Goal: Task Accomplishment & Management: Complete application form

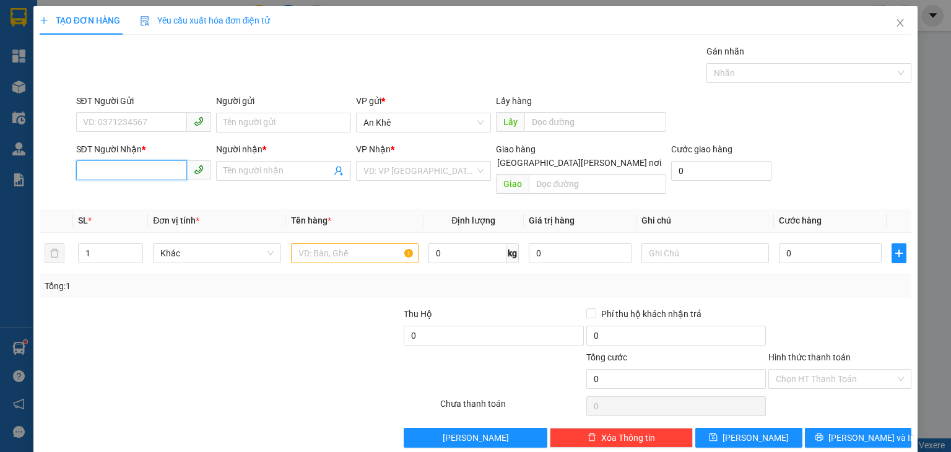
click at [146, 171] on input "SĐT Người Nhận *" at bounding box center [131, 170] width 111 height 20
click at [143, 194] on div "0964357753 - Nhàn" at bounding box center [141, 195] width 119 height 14
type input "0964357753"
type input "Nhàn"
type input "0964357753"
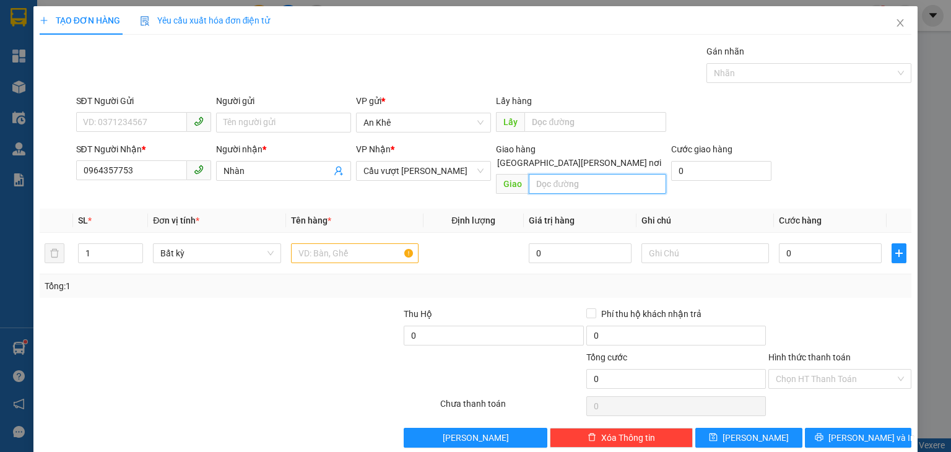
click at [631, 174] on input "text" at bounding box center [597, 184] width 137 height 20
type input "N4 Hiệp Phước"
click at [369, 243] on input "text" at bounding box center [355, 253] width 128 height 20
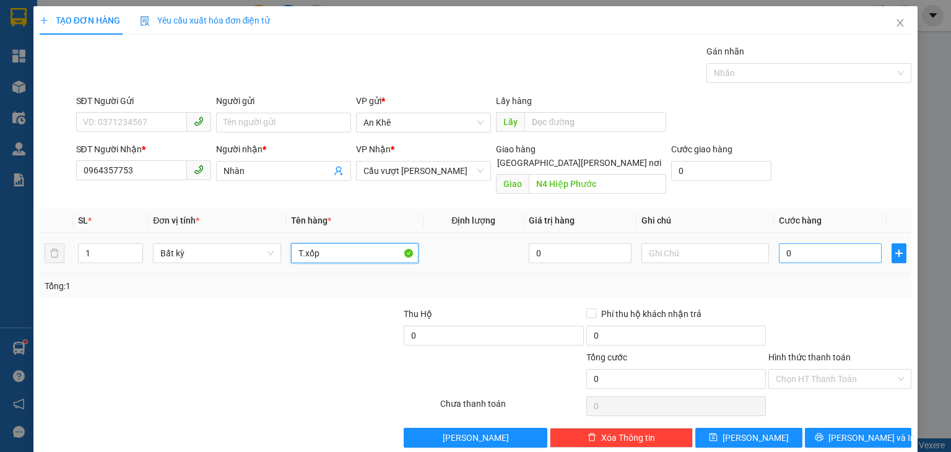
type input "T.xốp"
click at [801, 243] on input "0" at bounding box center [830, 253] width 103 height 20
type input "6"
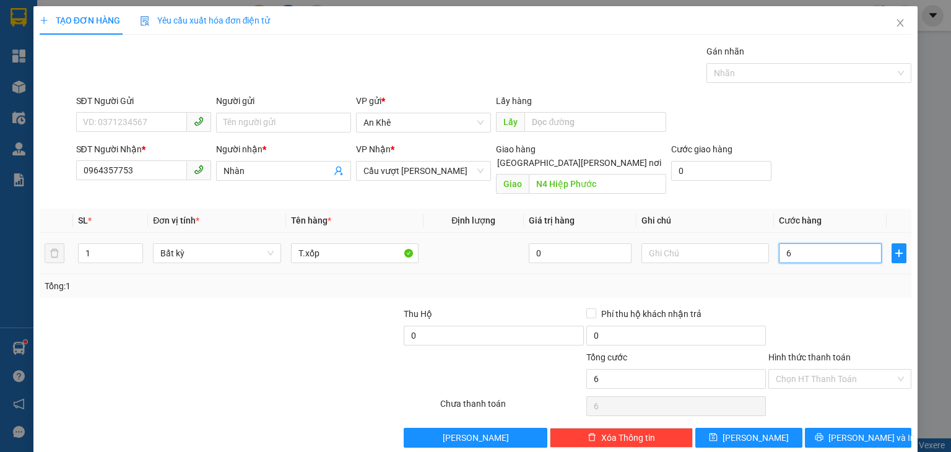
type input "60"
type input "60.000"
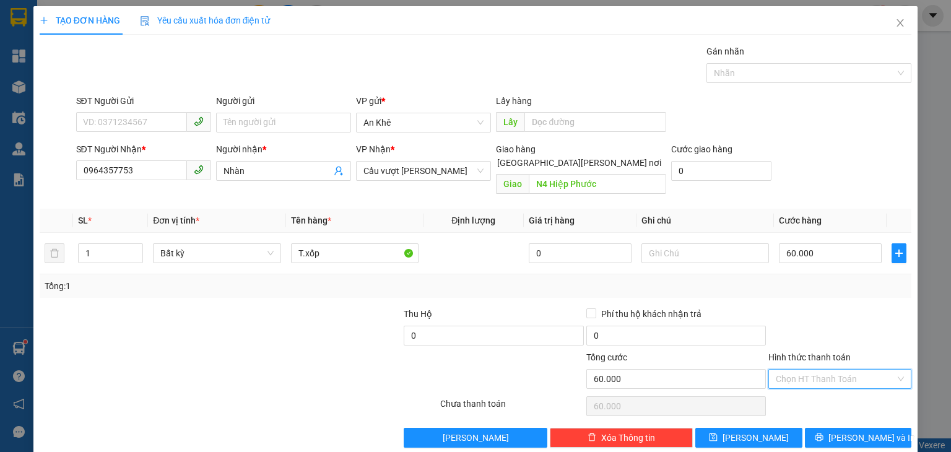
click at [802, 370] on input "Hình thức thanh toán" at bounding box center [835, 379] width 119 height 19
click at [814, 389] on div "Tại văn phòng" at bounding box center [831, 389] width 127 height 14
type input "0"
click at [828, 428] on button "Lưu và In" at bounding box center [858, 438] width 107 height 20
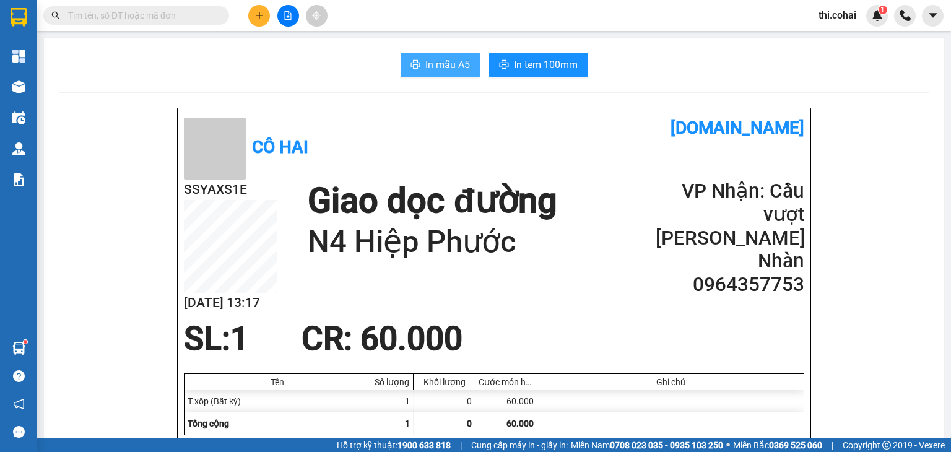
click at [419, 70] on button "In mẫu A5" at bounding box center [440, 65] width 79 height 25
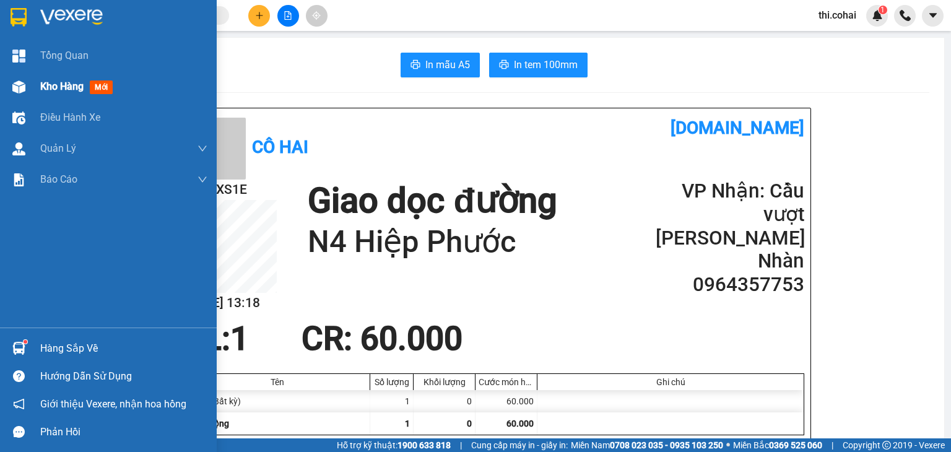
click at [68, 80] on span "Kho hàng" at bounding box center [61, 86] width 43 height 12
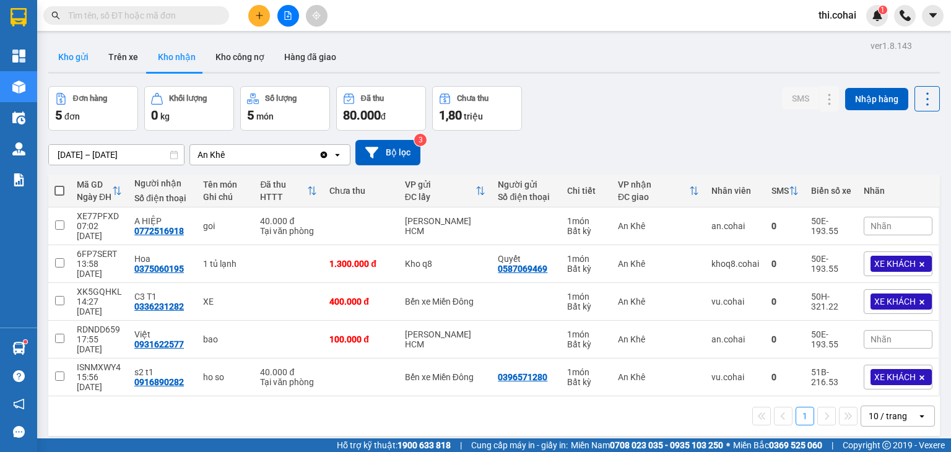
click at [72, 50] on button "Kho gửi" at bounding box center [73, 57] width 50 height 30
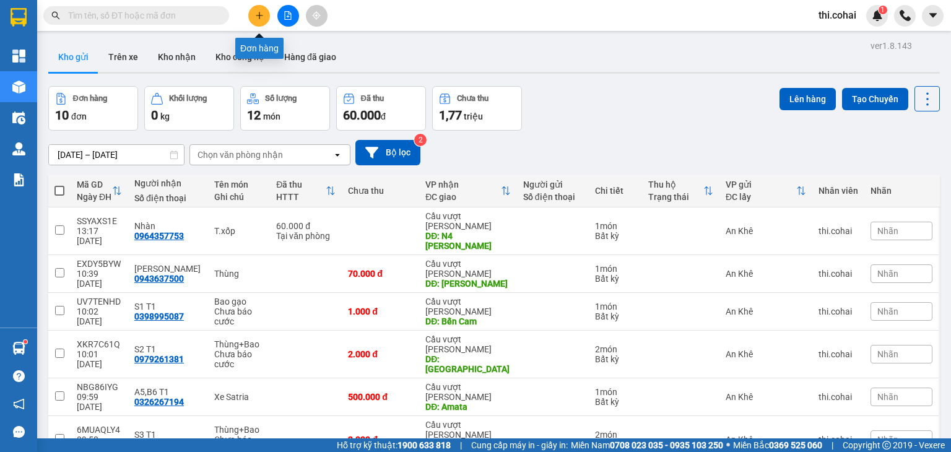
click at [259, 17] on icon "plus" at bounding box center [259, 15] width 1 height 7
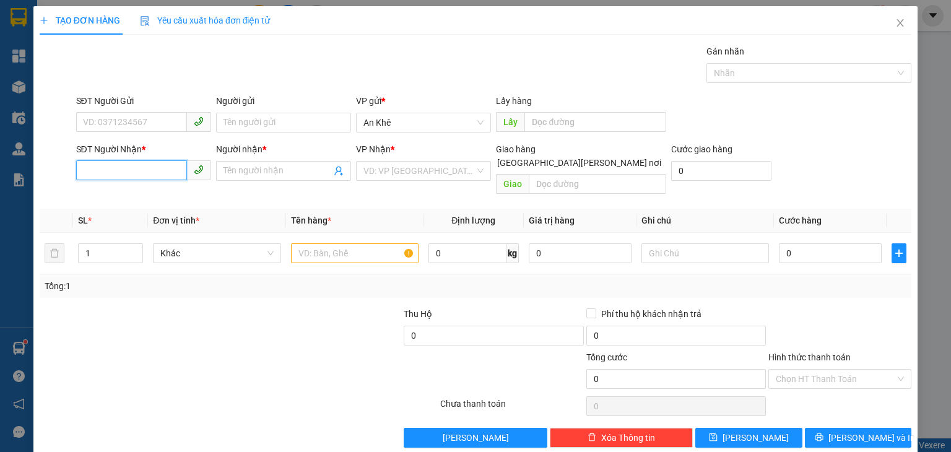
click at [133, 170] on input "SĐT Người Nhận *" at bounding box center [131, 170] width 111 height 20
type input "0987025646"
click at [246, 172] on input "Người nhận *" at bounding box center [278, 171] width 108 height 14
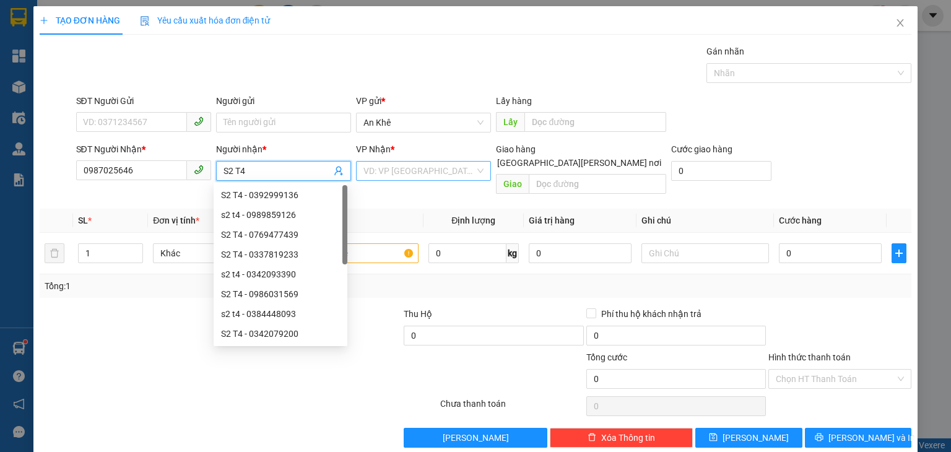
type input "S2 T4"
click at [377, 169] on input "search" at bounding box center [418, 171] width 111 height 19
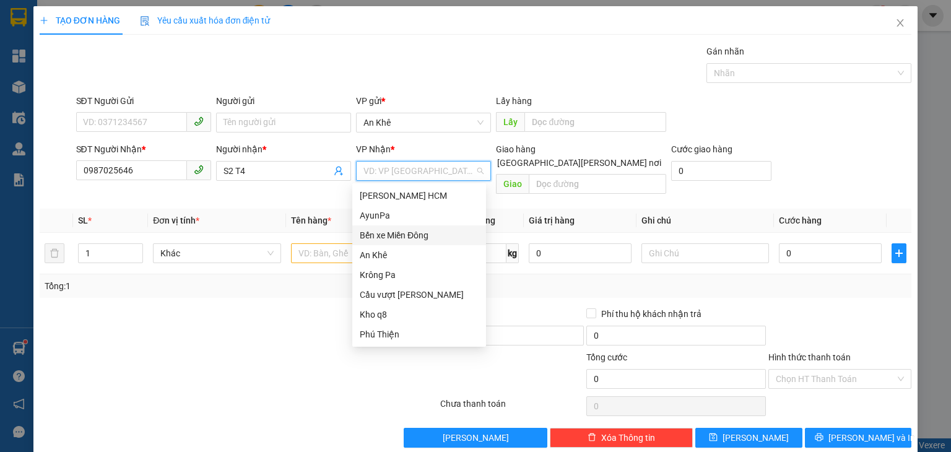
click at [393, 233] on div "Bến xe Miền Đông" at bounding box center [419, 235] width 119 height 14
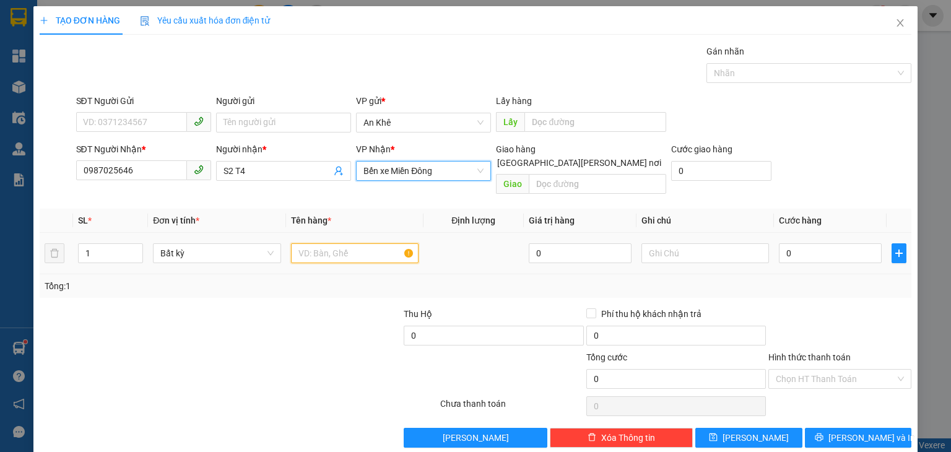
click at [394, 243] on input "text" at bounding box center [355, 253] width 128 height 20
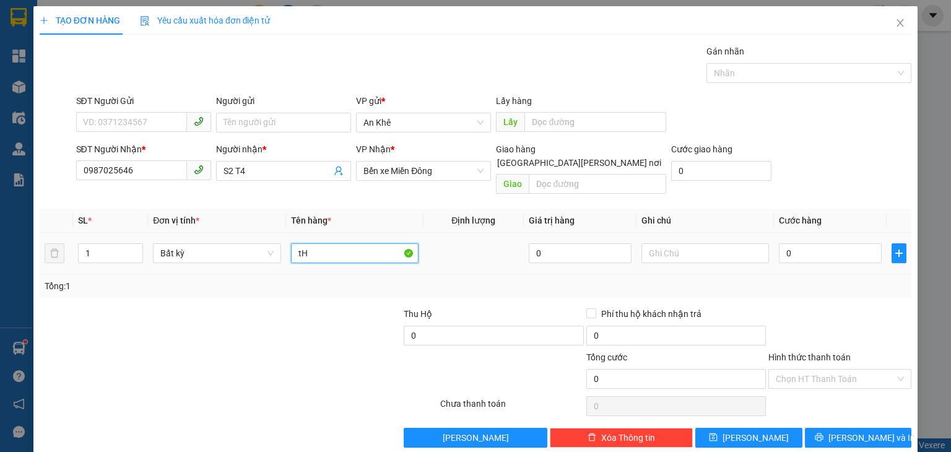
type input "t"
type input "Thùng"
click at [692, 243] on input "text" at bounding box center [705, 253] width 128 height 20
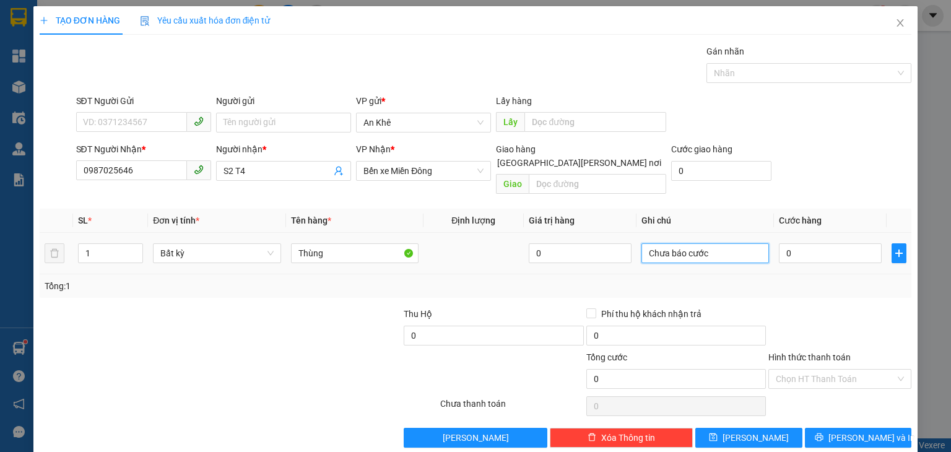
type input "Chưa báo cước"
click at [805, 249] on div "0" at bounding box center [830, 253] width 103 height 25
click at [804, 243] on input "0" at bounding box center [830, 253] width 103 height 20
type input "1"
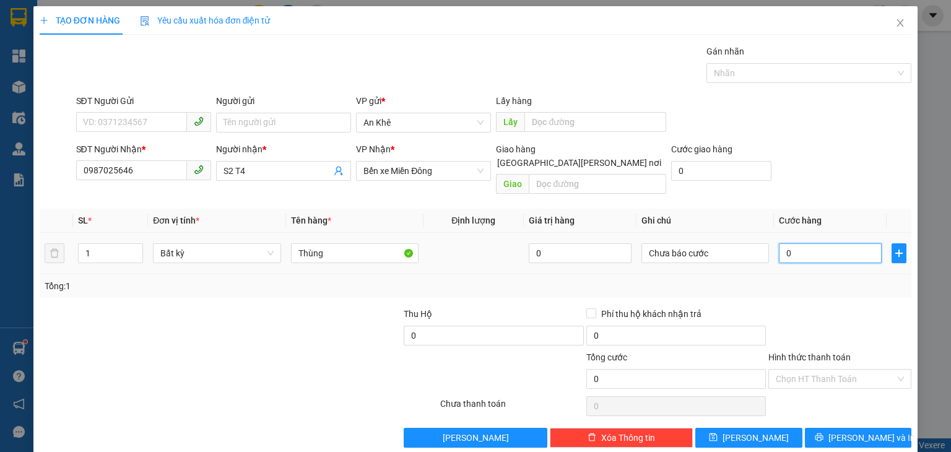
type input "1"
type input "1.000"
click at [741, 428] on button "Lưu" at bounding box center [748, 438] width 107 height 20
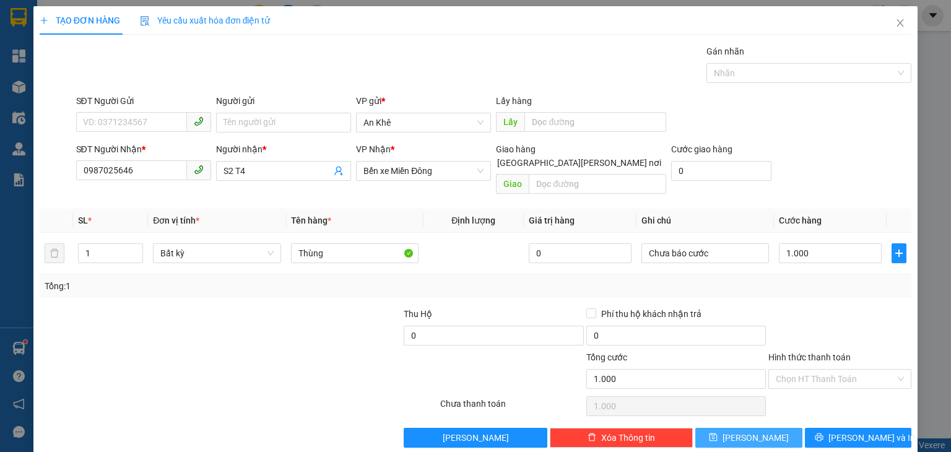
type input "0"
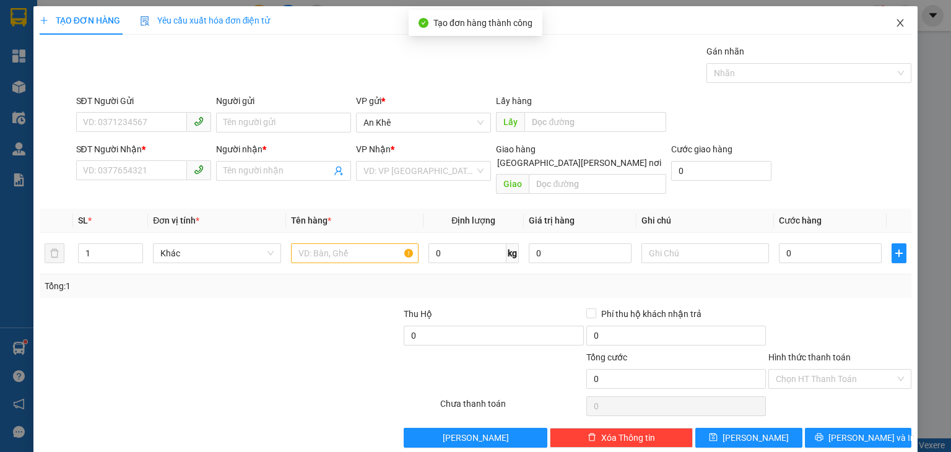
click at [897, 22] on icon "close" at bounding box center [900, 22] width 7 height 7
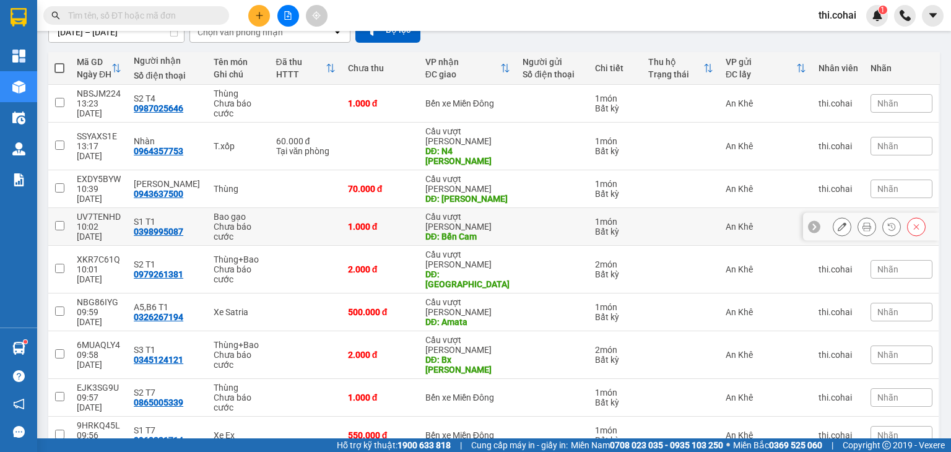
scroll to position [124, 0]
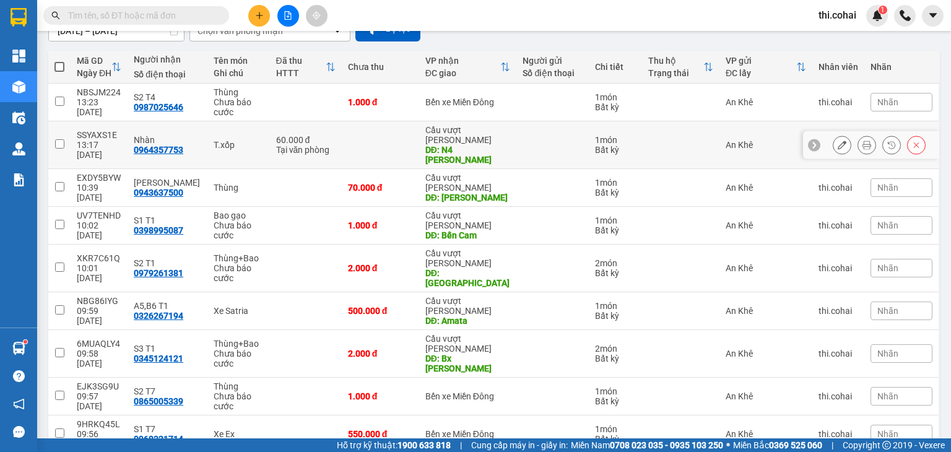
click at [58, 139] on input "checkbox" at bounding box center [59, 143] width 9 height 9
checkbox input "true"
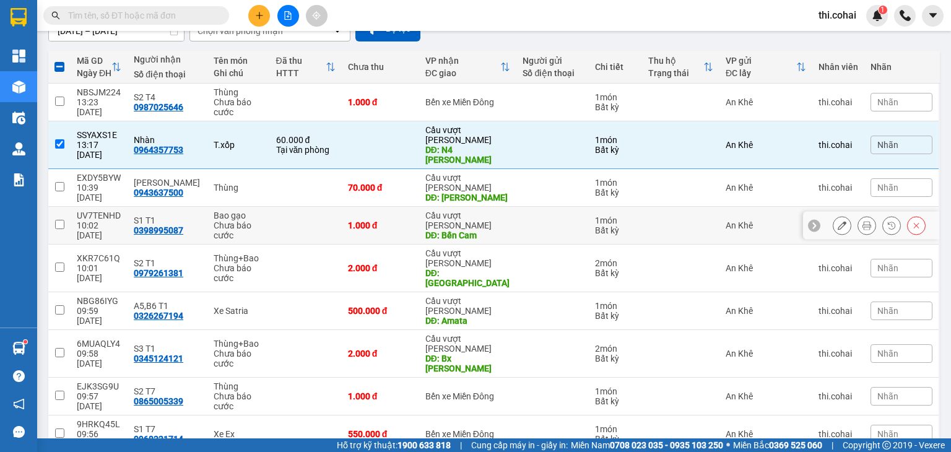
click at [60, 220] on input "checkbox" at bounding box center [59, 224] width 9 height 9
checkbox input "true"
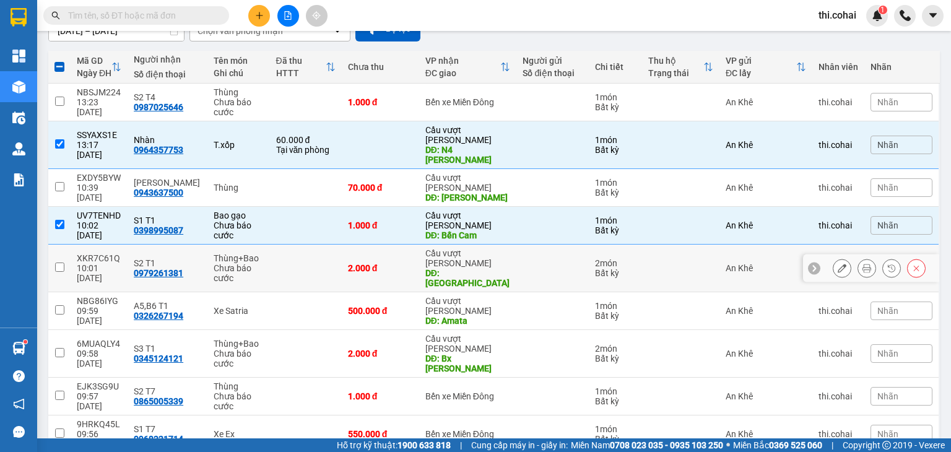
click at [61, 263] on input "checkbox" at bounding box center [59, 267] width 9 height 9
checkbox input "true"
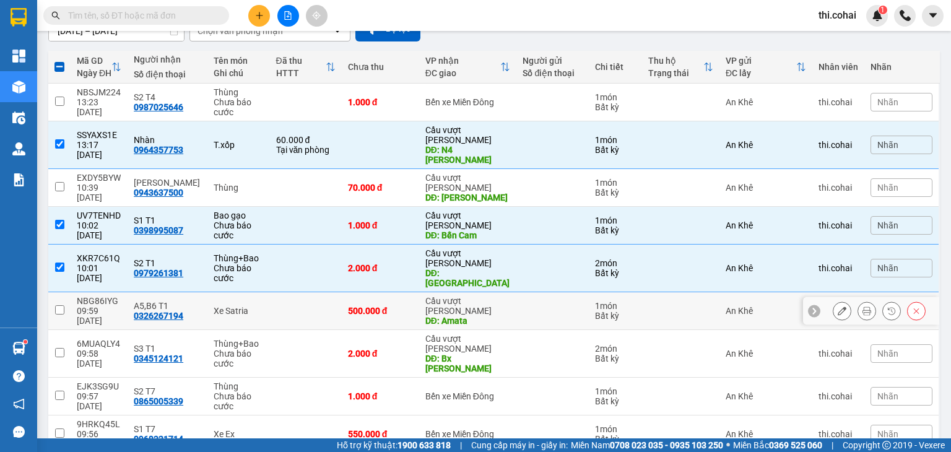
click at [61, 305] on input "checkbox" at bounding box center [59, 309] width 9 height 9
checkbox input "true"
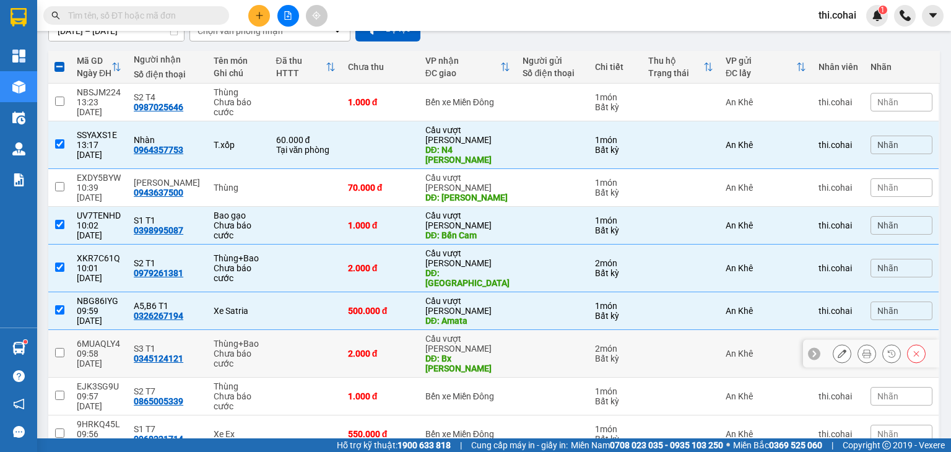
click at [58, 348] on input "checkbox" at bounding box center [59, 352] width 9 height 9
checkbox input "true"
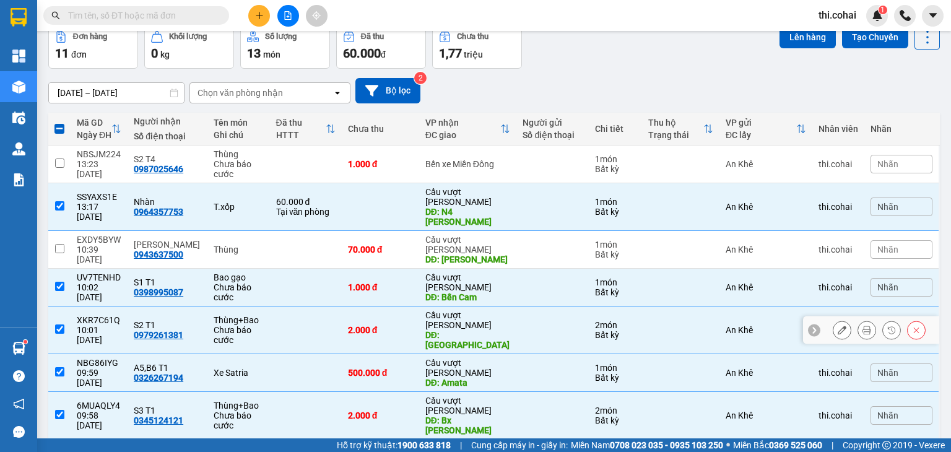
scroll to position [0, 0]
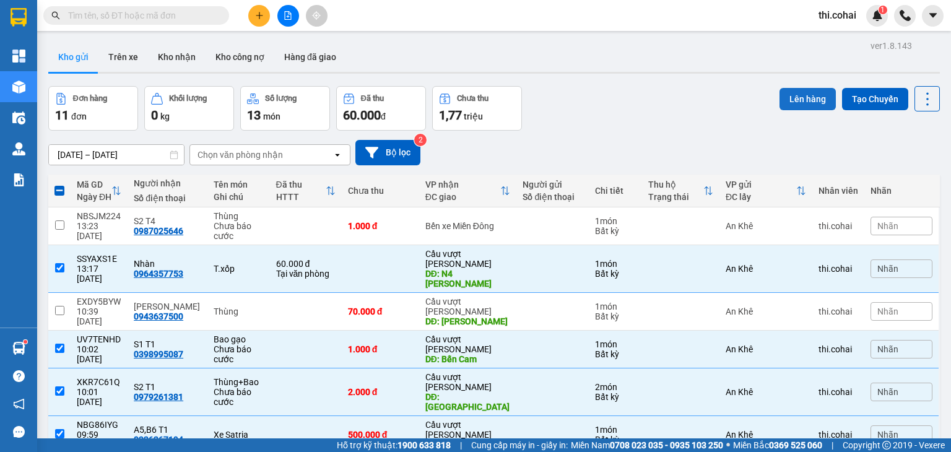
click at [807, 98] on button "Lên hàng" at bounding box center [808, 99] width 56 height 22
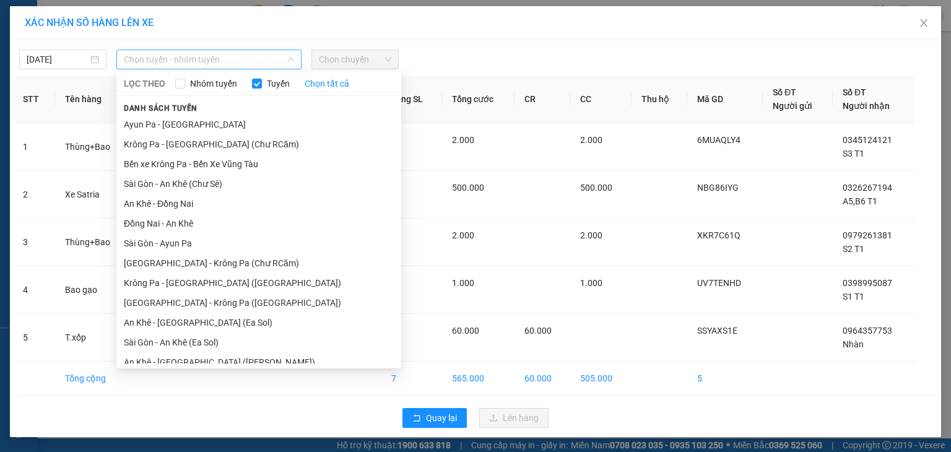
click at [193, 63] on span "Chọn tuyến - nhóm tuyến" at bounding box center [209, 59] width 170 height 19
click at [172, 206] on li "An Khê - Đồng Nai" at bounding box center [258, 204] width 285 height 20
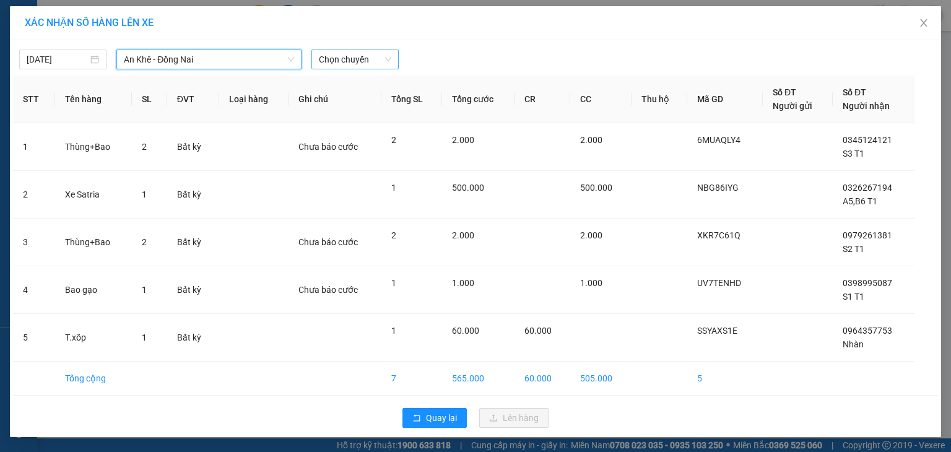
click at [359, 64] on span "Chọn chuyến" at bounding box center [355, 59] width 72 height 19
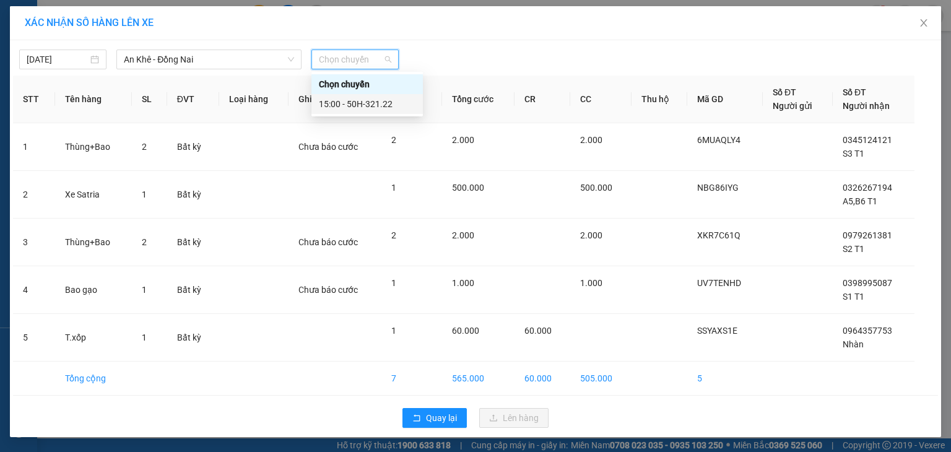
click at [354, 102] on div "15:00 - 50H-321.22" at bounding box center [367, 104] width 97 height 14
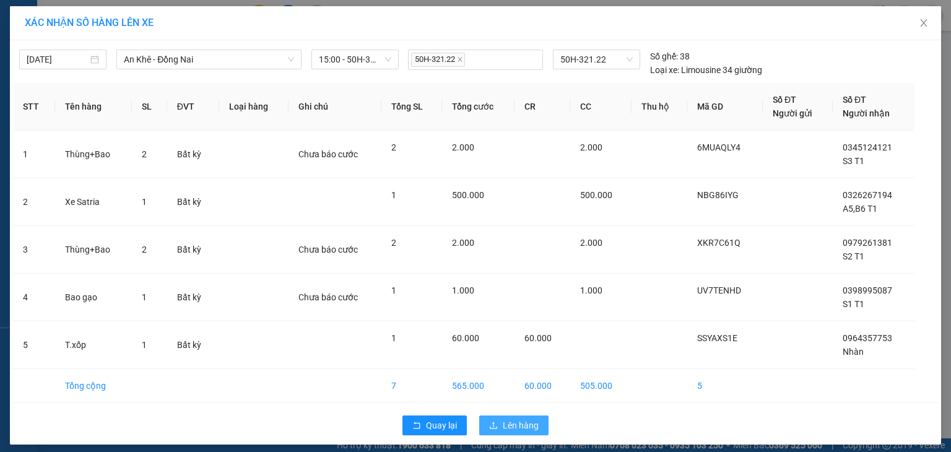
click at [507, 426] on span "Lên hàng" at bounding box center [521, 426] width 36 height 14
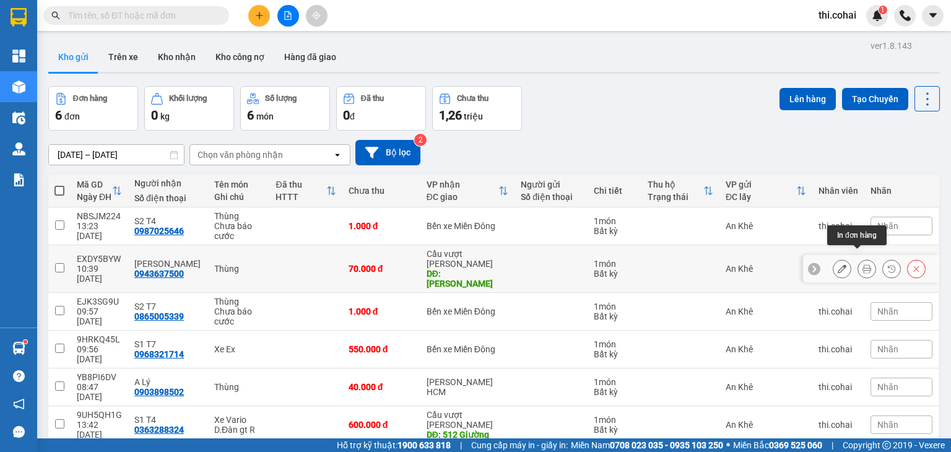
click at [862, 264] on icon at bounding box center [866, 268] width 9 height 9
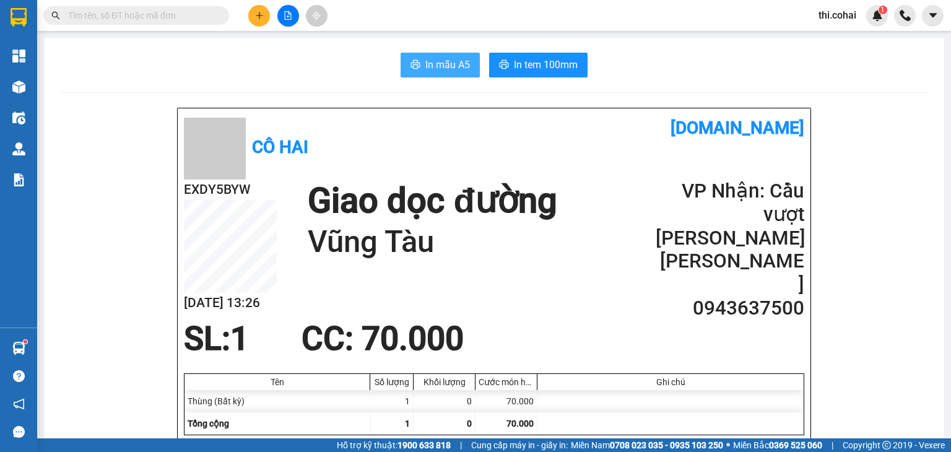
click at [438, 64] on span "In mẫu A5" at bounding box center [447, 64] width 45 height 15
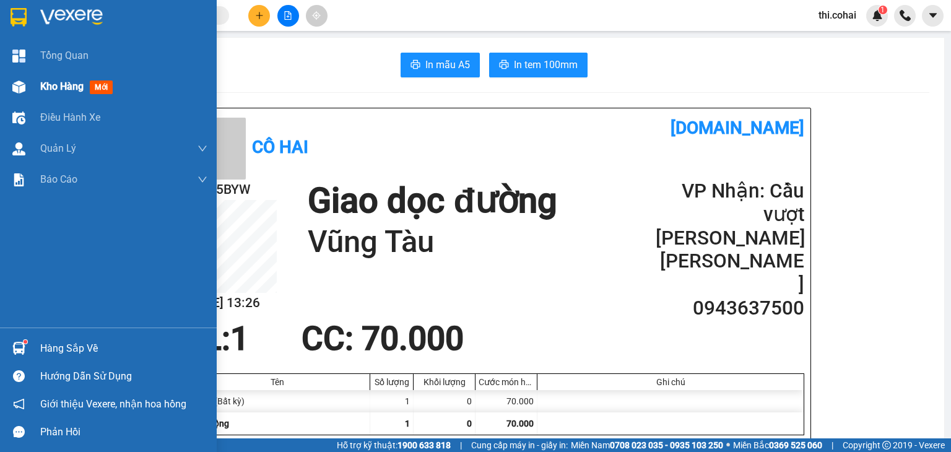
click at [34, 77] on div "Kho hàng mới" at bounding box center [108, 86] width 217 height 31
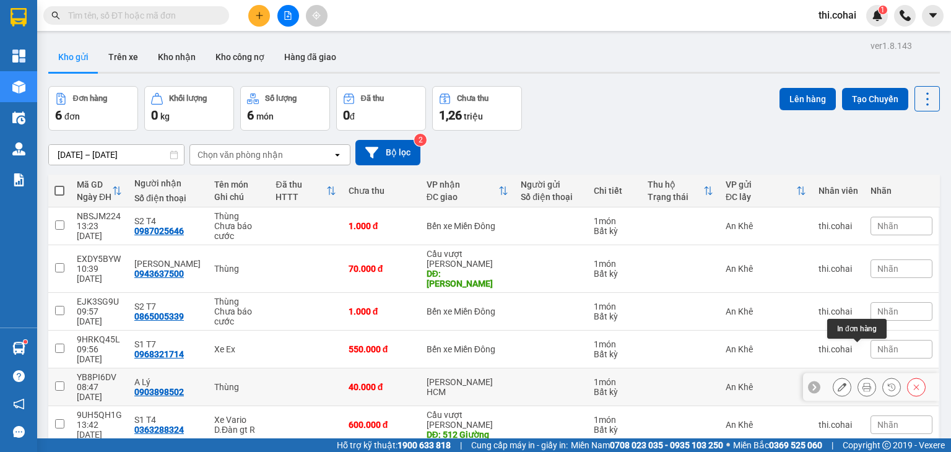
click at [862, 383] on icon at bounding box center [866, 387] width 9 height 9
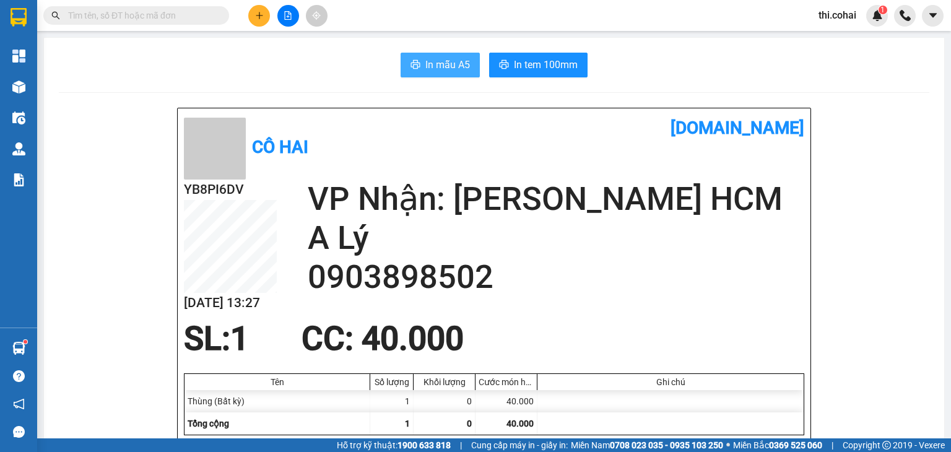
click at [460, 53] on button "In mẫu A5" at bounding box center [440, 65] width 79 height 25
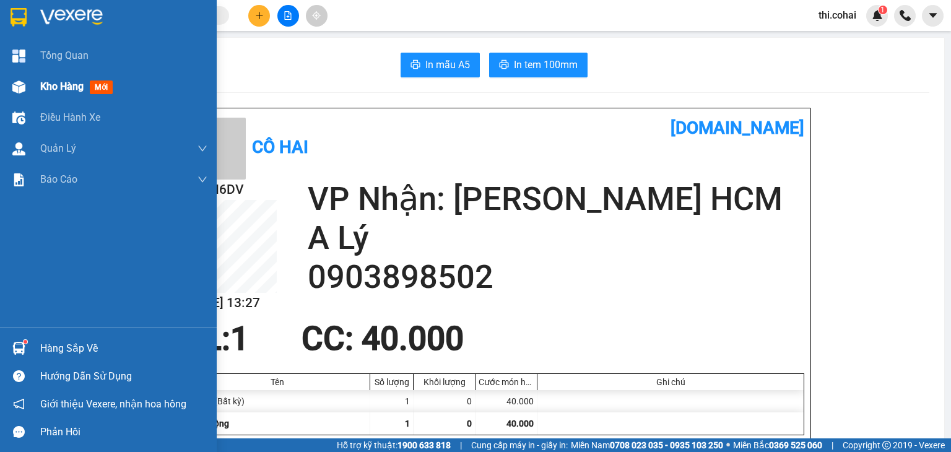
click at [30, 89] on div "Kho hàng mới" at bounding box center [108, 86] width 217 height 31
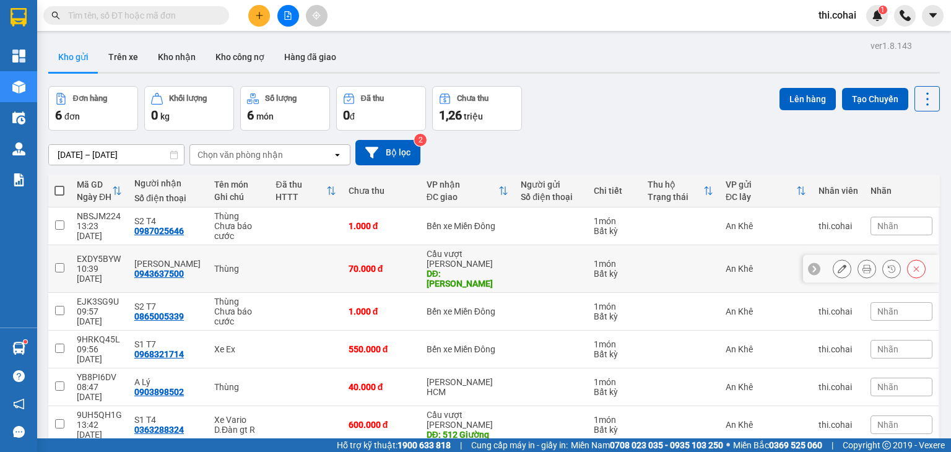
click at [56, 263] on input "checkbox" at bounding box center [59, 267] width 9 height 9
checkbox input "true"
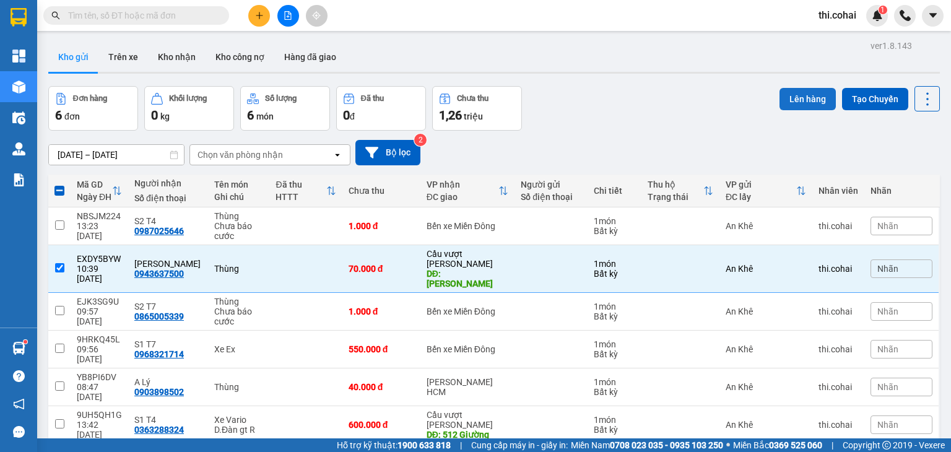
click at [810, 98] on button "Lên hàng" at bounding box center [808, 99] width 56 height 22
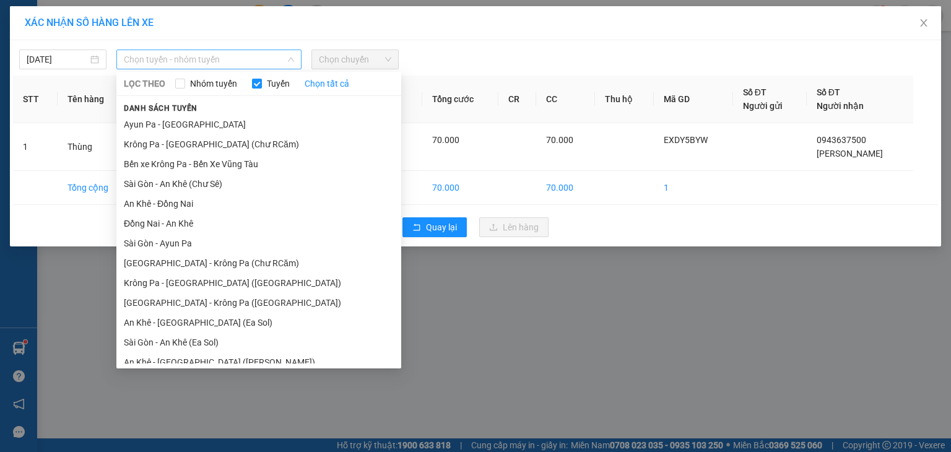
click at [162, 58] on span "Chọn tuyến - nhóm tuyến" at bounding box center [209, 59] width 170 height 19
click at [179, 162] on li "Bến xe Krông Pa - Bến Xe Vũng Tàu" at bounding box center [258, 164] width 285 height 20
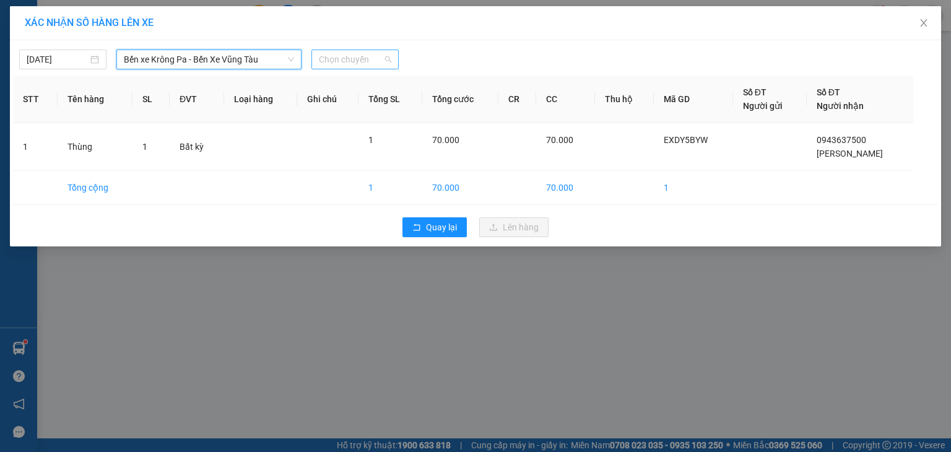
click at [367, 59] on span "Chọn chuyến" at bounding box center [355, 59] width 72 height 19
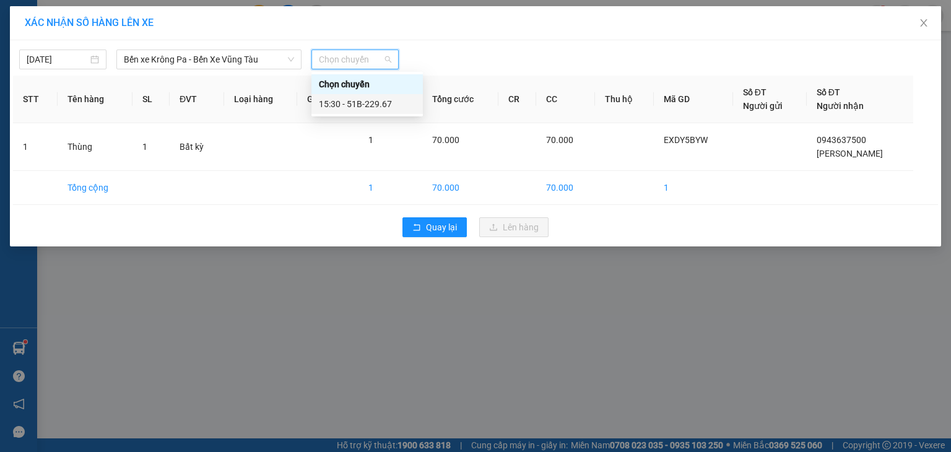
click at [362, 107] on div "15:30 - 51B-229.67" at bounding box center [367, 104] width 97 height 14
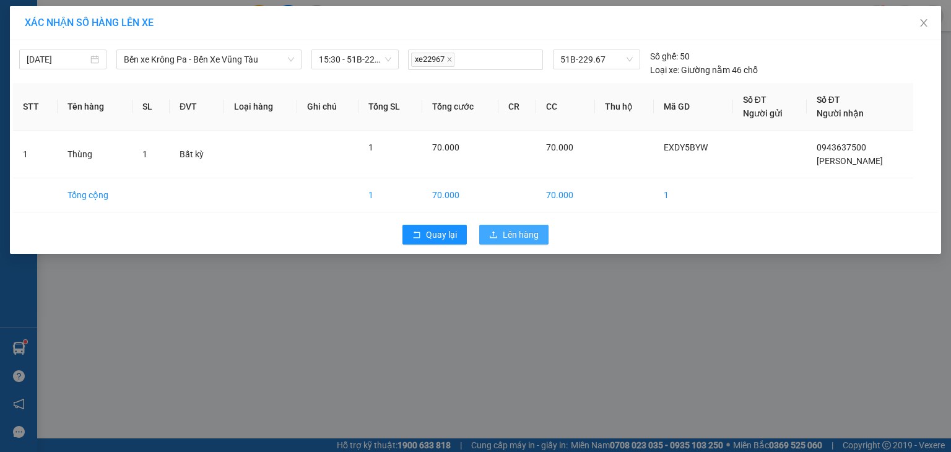
click at [529, 233] on span "Lên hàng" at bounding box center [521, 235] width 36 height 14
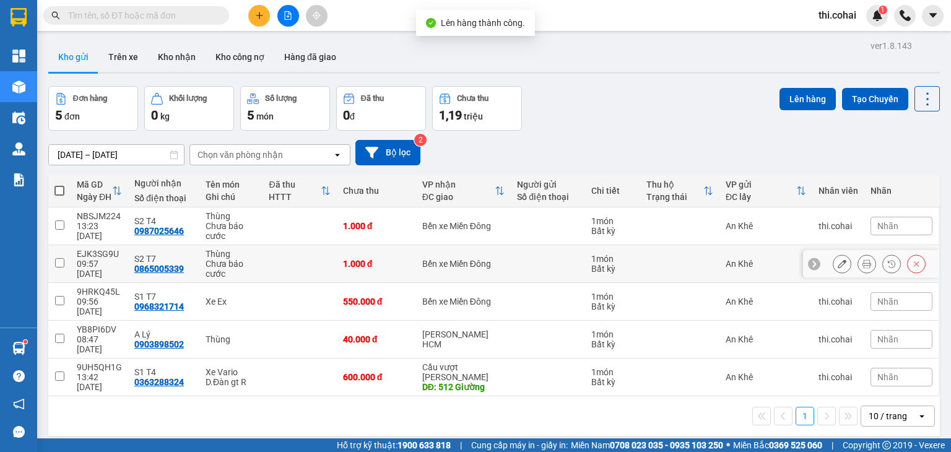
click at [59, 264] on input "checkbox" at bounding box center [59, 262] width 9 height 9
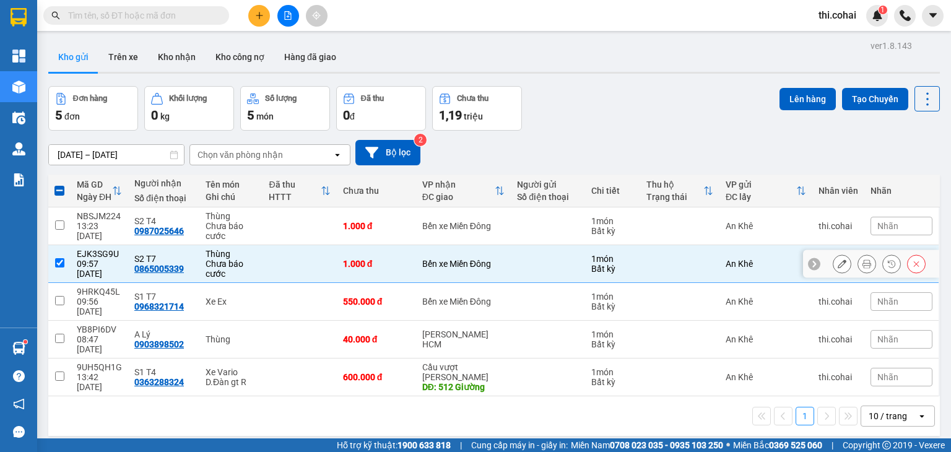
click at [61, 263] on input "checkbox" at bounding box center [59, 262] width 9 height 9
checkbox input "false"
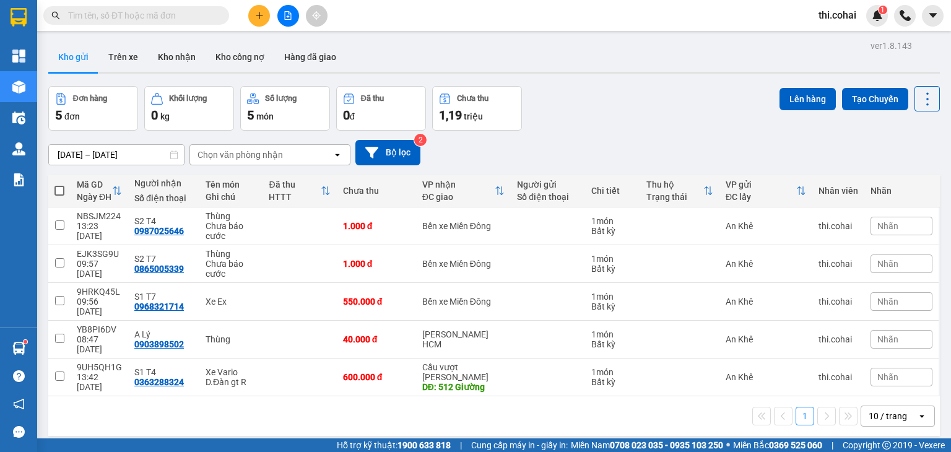
click at [260, 9] on button at bounding box center [259, 16] width 22 height 22
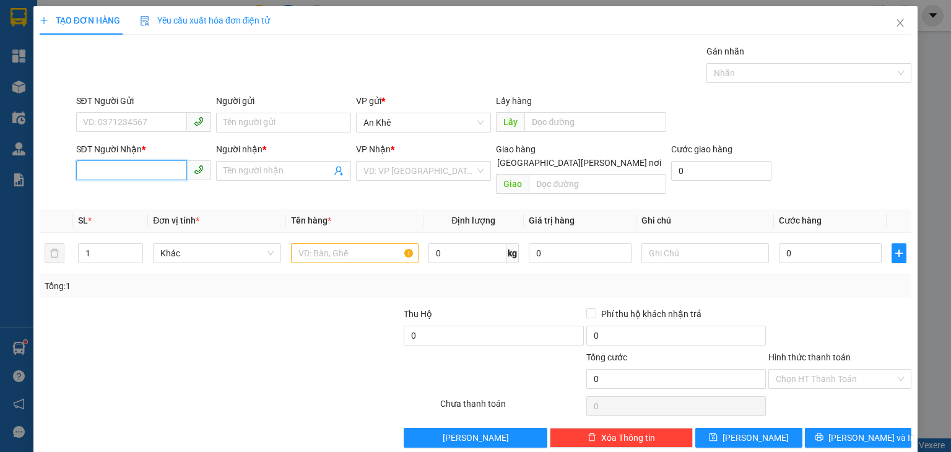
click at [160, 162] on input "SĐT Người Nhận *" at bounding box center [131, 170] width 111 height 20
type input "0773448990"
click at [249, 167] on input "Người nhận *" at bounding box center [278, 171] width 108 height 14
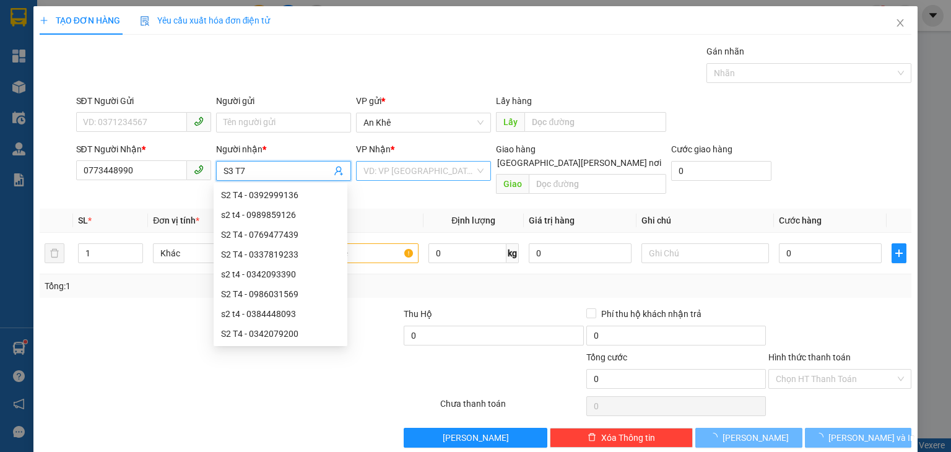
type input "S3 T7"
click at [374, 172] on input "search" at bounding box center [418, 171] width 111 height 19
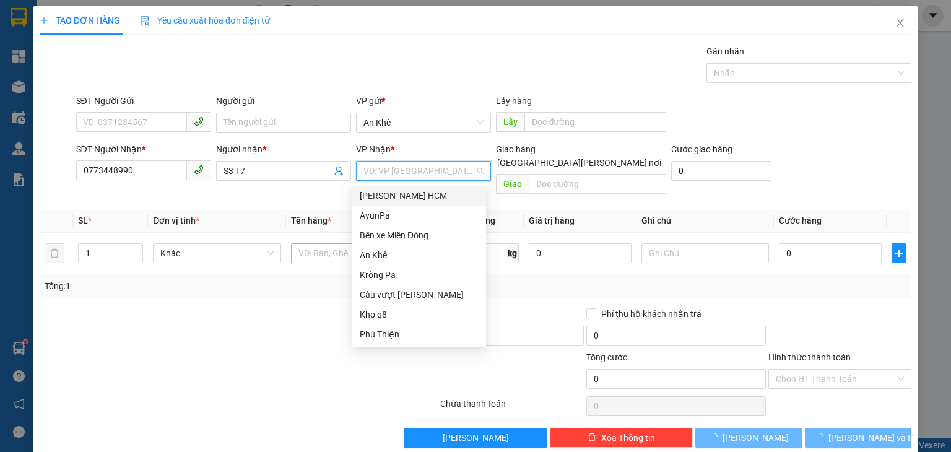
click at [393, 198] on div "[PERSON_NAME] HCM" at bounding box center [419, 196] width 119 height 14
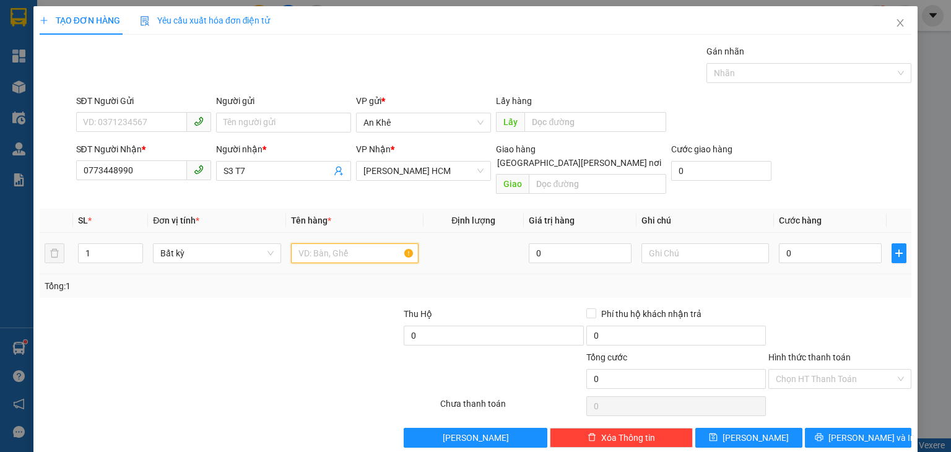
click at [357, 243] on input "text" at bounding box center [355, 253] width 128 height 20
type input "Xe Sr"
click at [845, 243] on input "0" at bounding box center [830, 253] width 103 height 20
type input "5"
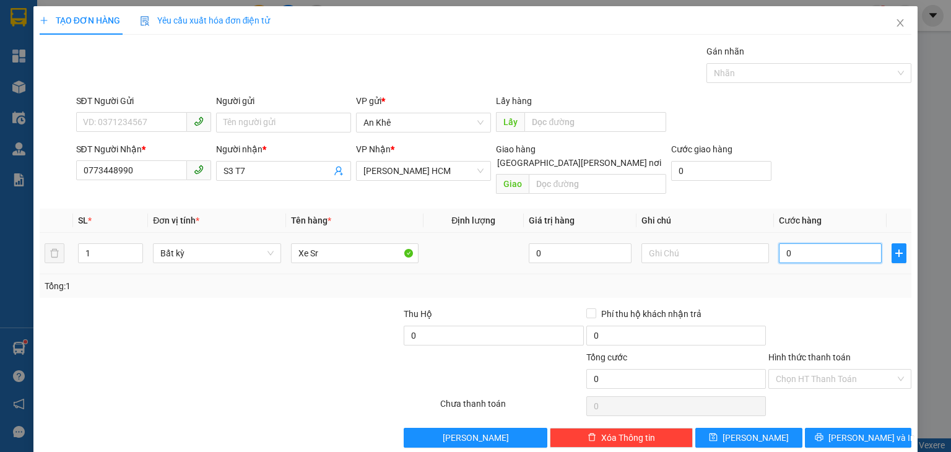
type input "5"
type input "50"
type input "500"
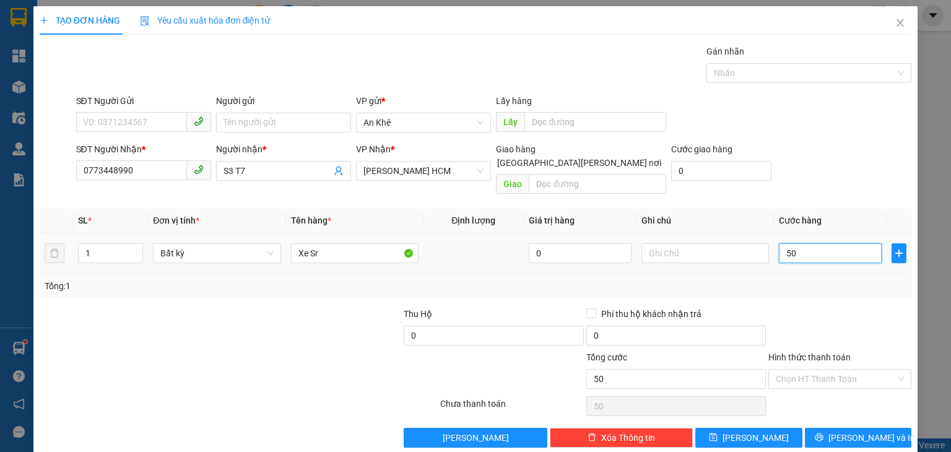
type input "500"
type input "500.000"
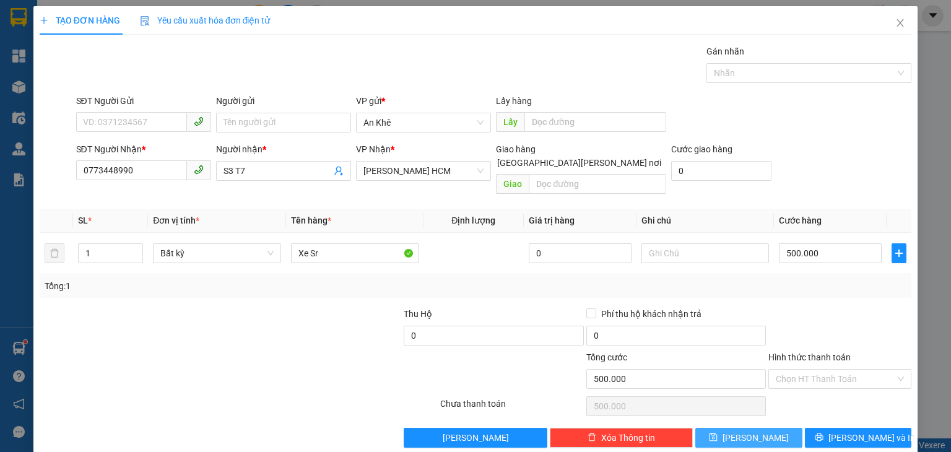
click at [742, 431] on span "Lưu" at bounding box center [756, 438] width 66 height 14
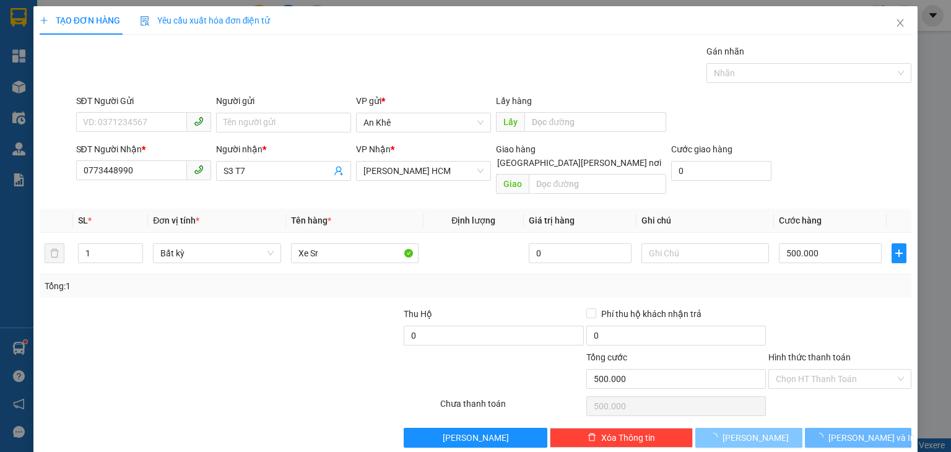
type input "0"
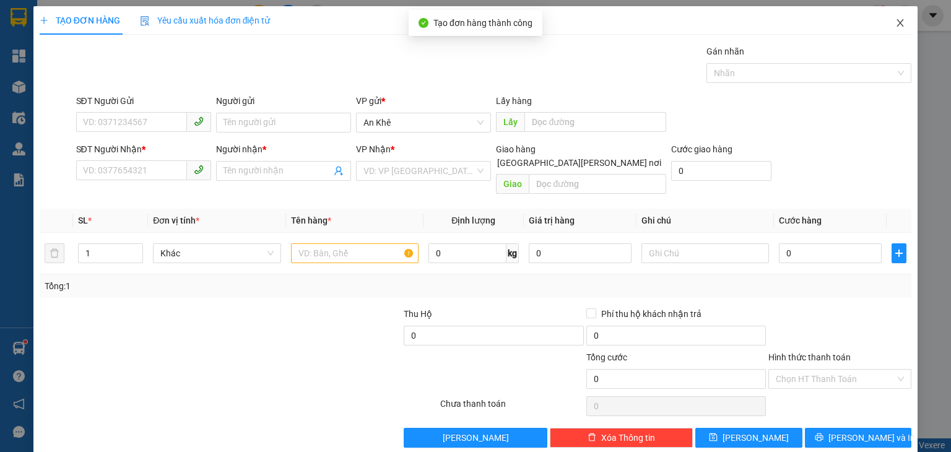
click at [895, 20] on icon "close" at bounding box center [900, 23] width 10 height 10
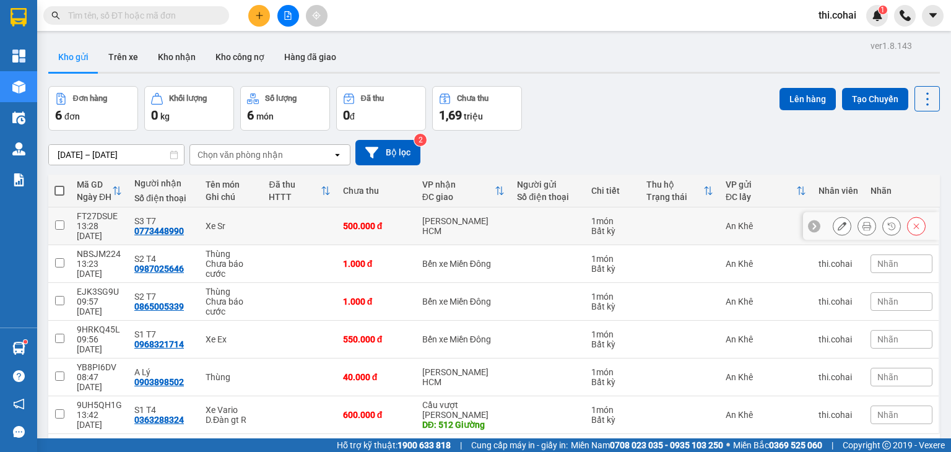
click at [59, 220] on input "checkbox" at bounding box center [59, 224] width 9 height 9
checkbox input "true"
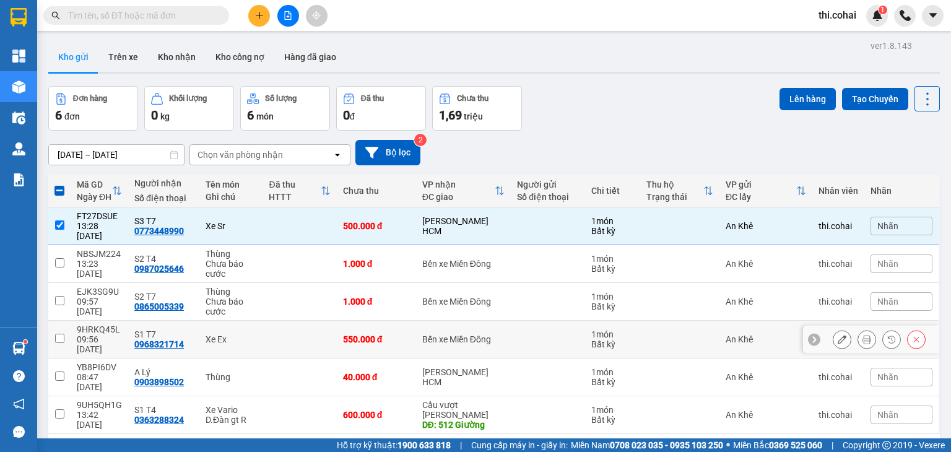
click at [60, 334] on input "checkbox" at bounding box center [59, 338] width 9 height 9
checkbox input "true"
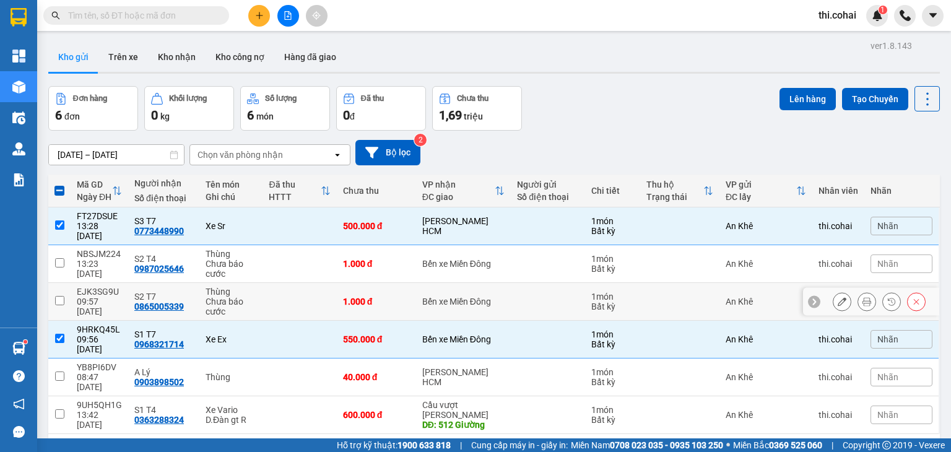
click at [61, 296] on input "checkbox" at bounding box center [59, 300] width 9 height 9
checkbox input "true"
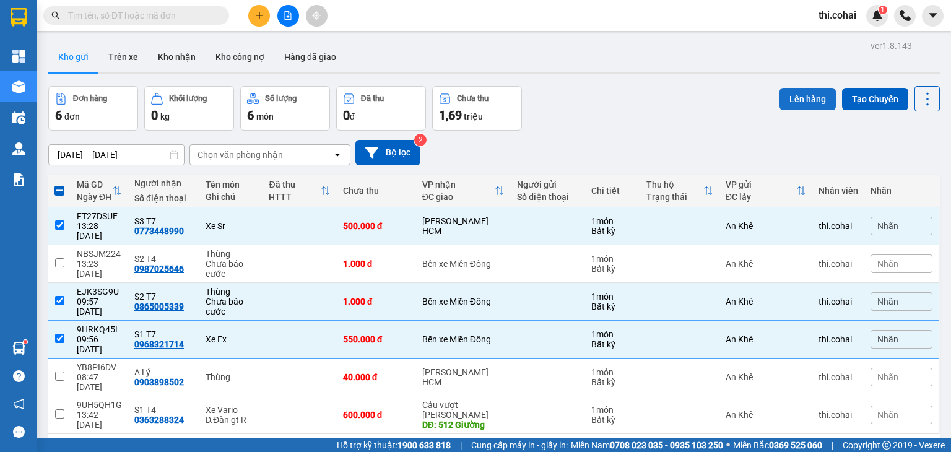
click at [805, 102] on button "Lên hàng" at bounding box center [808, 99] width 56 height 22
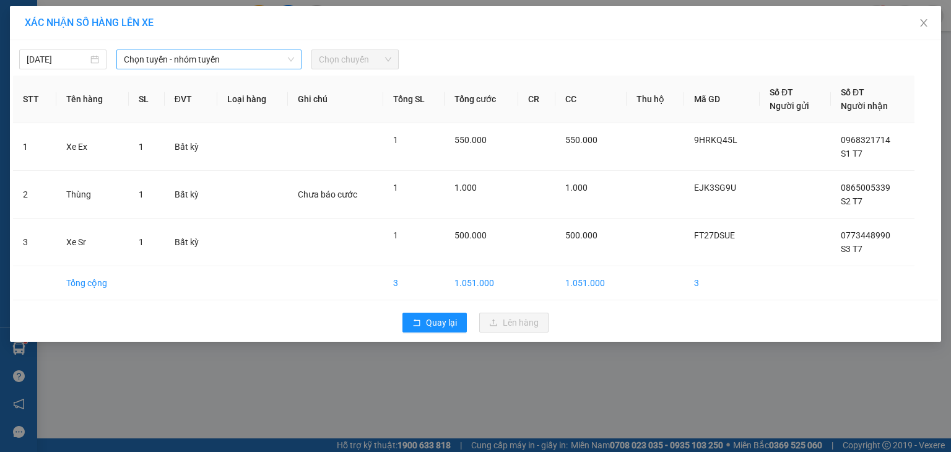
click at [173, 56] on span "Chọn tuyến - nhóm tuyến" at bounding box center [209, 59] width 170 height 19
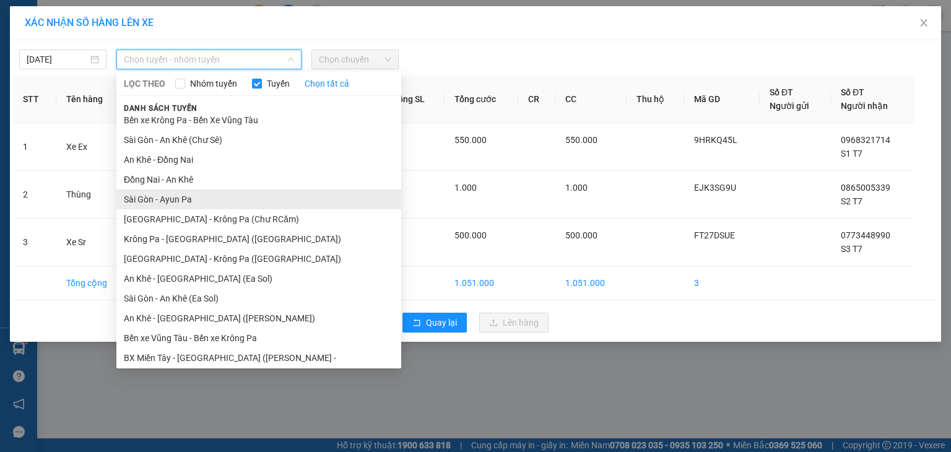
scroll to position [62, 0]
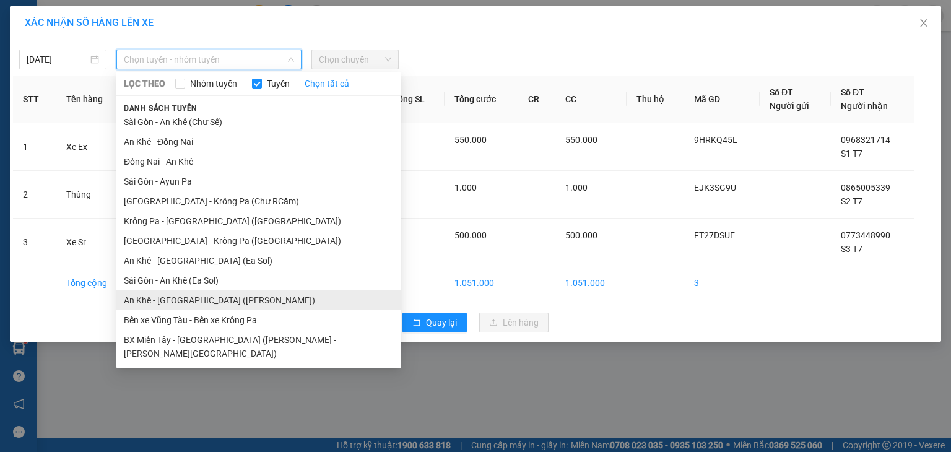
click at [196, 292] on li "An Khê - Sài Gòn (Chư Sê)" at bounding box center [258, 300] width 285 height 20
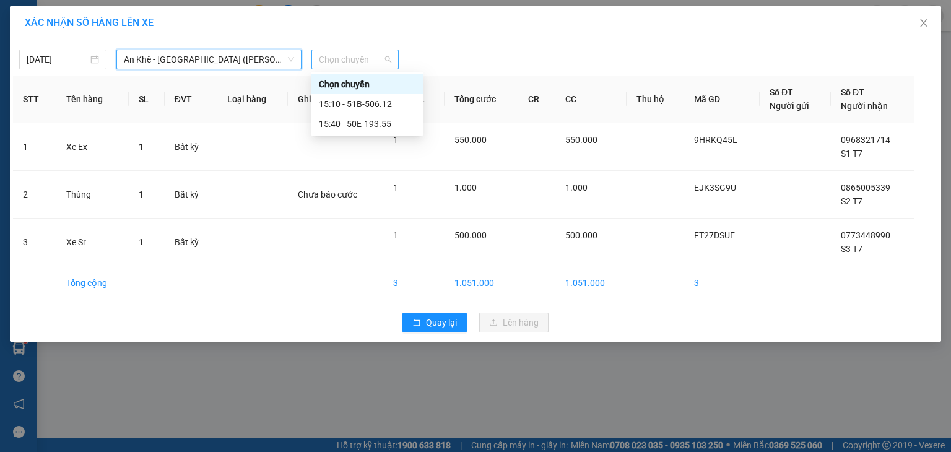
click at [377, 50] on div "Chọn chuyến" at bounding box center [354, 60] width 87 height 20
click at [377, 122] on div "15:40 - 50E-193.55" at bounding box center [367, 124] width 97 height 14
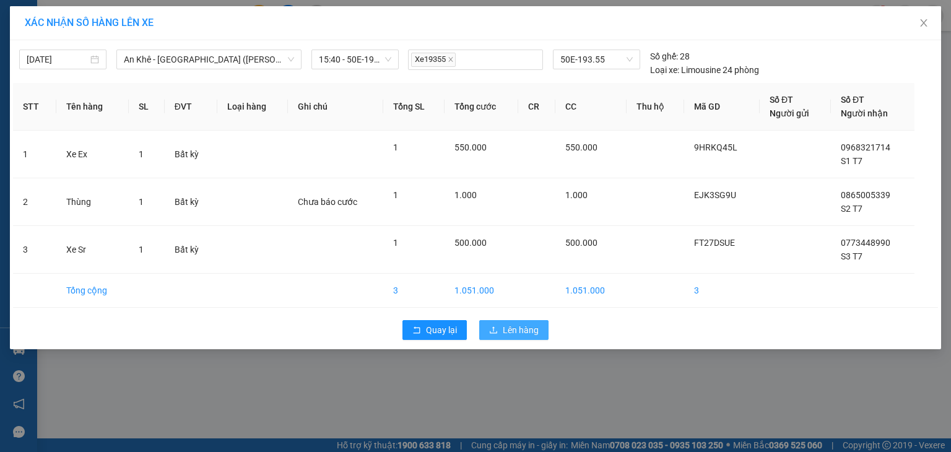
click at [503, 325] on span "Lên hàng" at bounding box center [521, 330] width 36 height 14
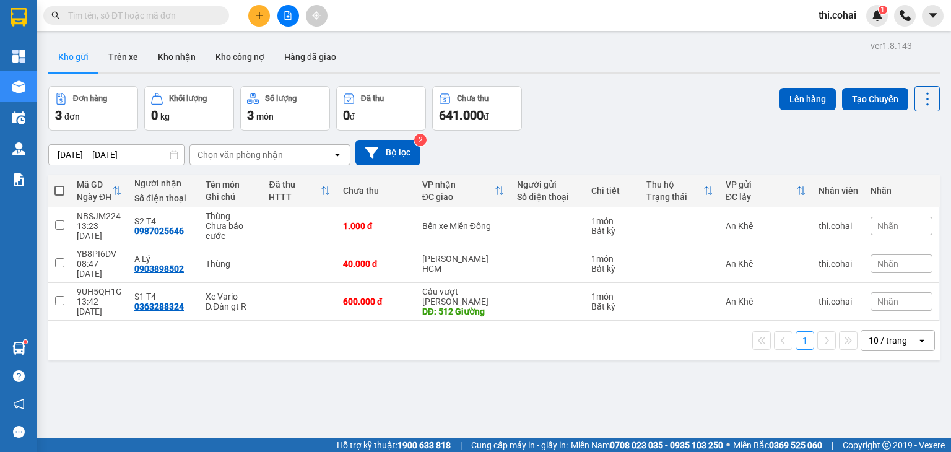
click at [59, 189] on span at bounding box center [59, 191] width 10 height 10
click at [59, 185] on input "checkbox" at bounding box center [59, 185] width 0 height 0
checkbox input "true"
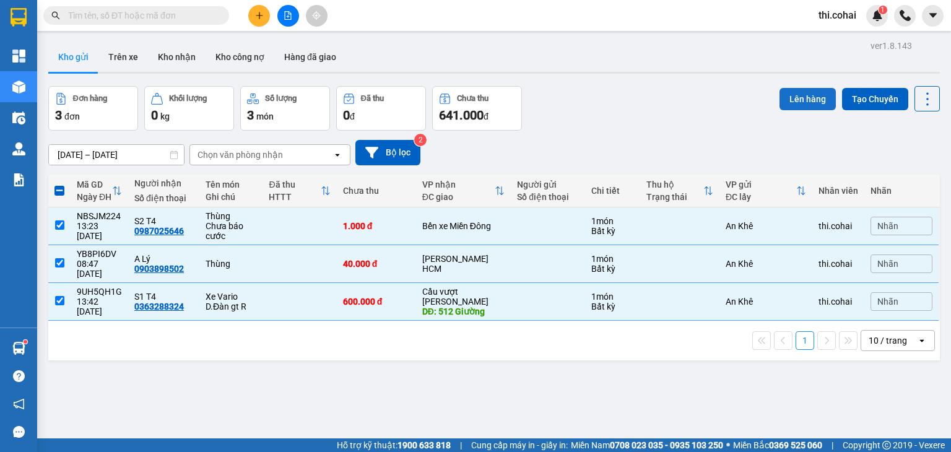
click at [802, 89] on button "Lên hàng" at bounding box center [808, 99] width 56 height 22
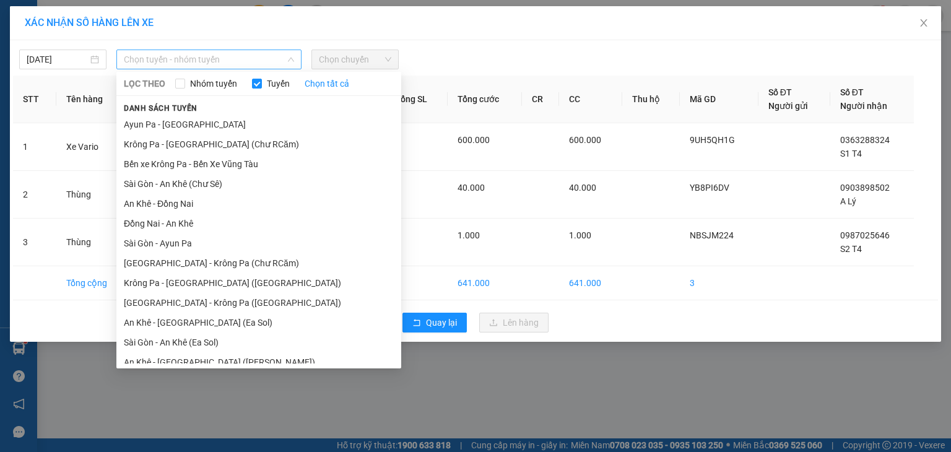
click at [212, 53] on span "Chọn tuyến - nhóm tuyến" at bounding box center [209, 59] width 170 height 19
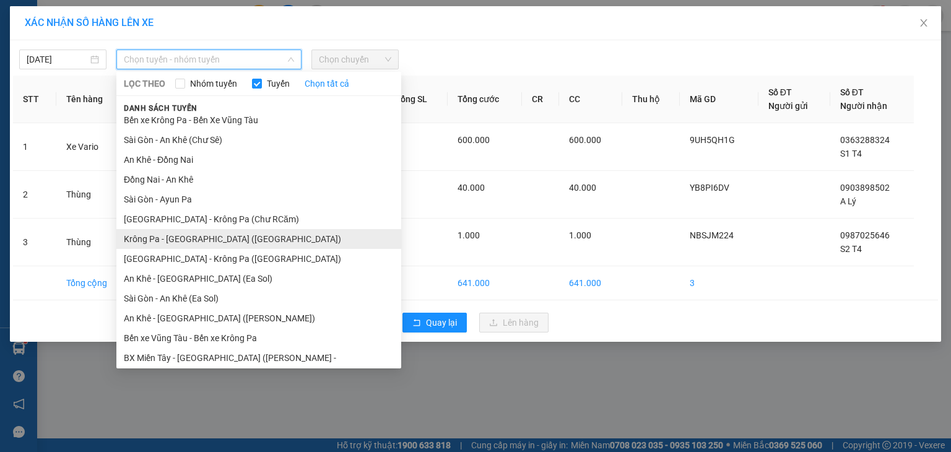
scroll to position [68, 0]
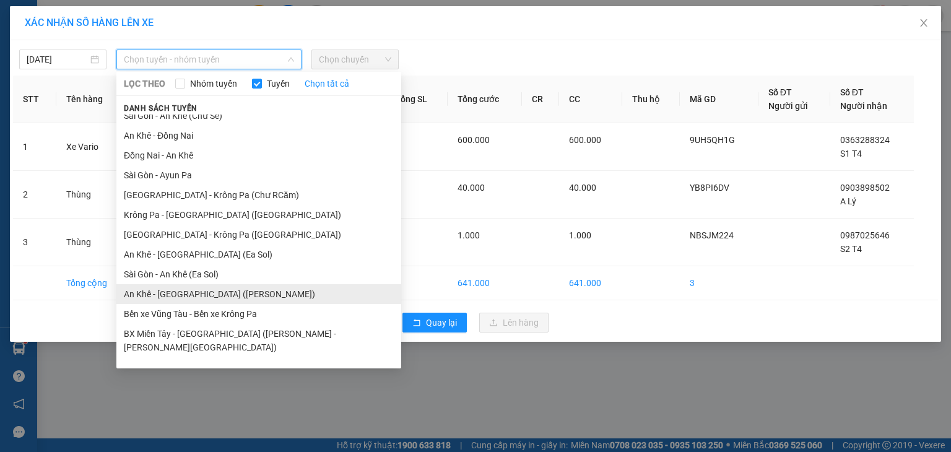
click at [194, 289] on li "An Khê - Sài Gòn (Chư Sê)" at bounding box center [258, 294] width 285 height 20
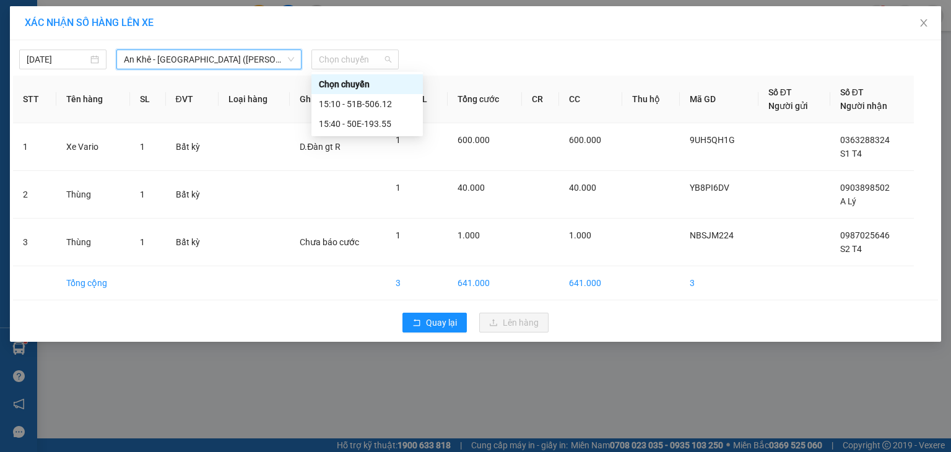
drag, startPoint x: 378, startPoint y: 59, endPoint x: 372, endPoint y: 80, distance: 21.8
click at [378, 60] on span "Chọn chuyến" at bounding box center [355, 59] width 72 height 19
click at [368, 102] on div "15:10 - 51B-506.12" at bounding box center [367, 104] width 97 height 14
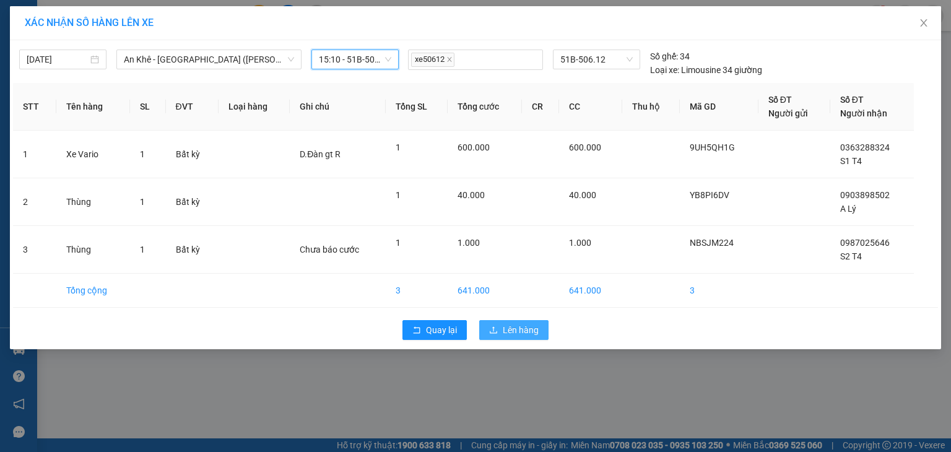
click at [513, 331] on span "Lên hàng" at bounding box center [521, 330] width 36 height 14
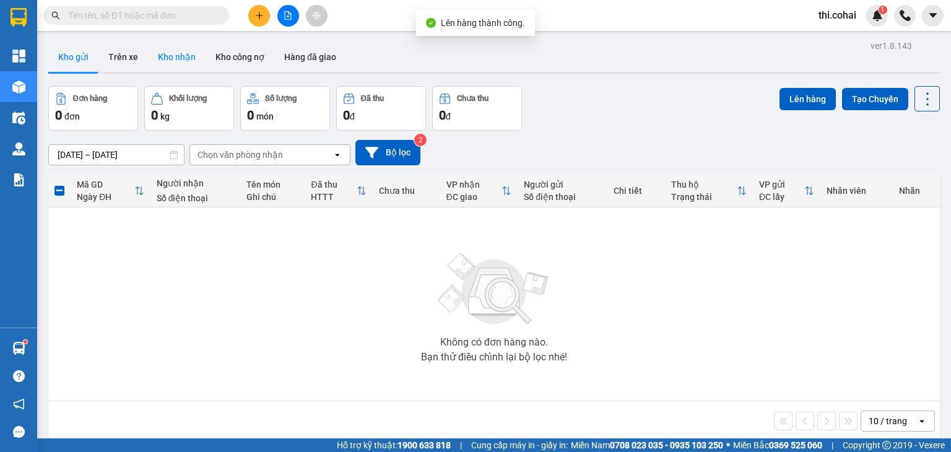
click at [168, 55] on button "Kho nhận" at bounding box center [177, 57] width 58 height 30
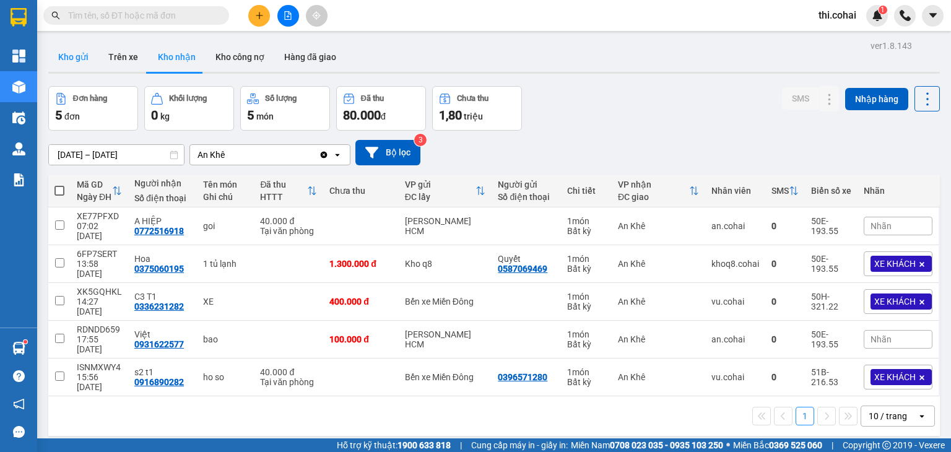
click at [85, 55] on button "Kho gửi" at bounding box center [73, 57] width 50 height 30
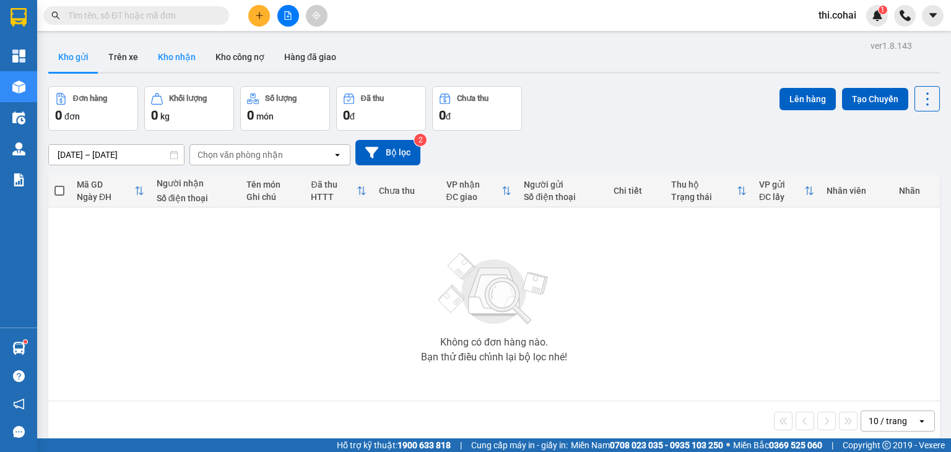
click at [171, 58] on button "Kho nhận" at bounding box center [177, 57] width 58 height 30
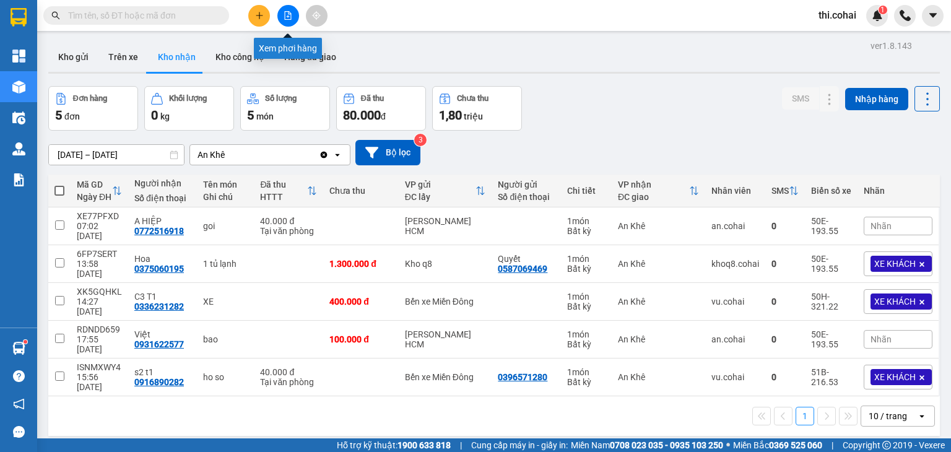
click at [284, 12] on icon "file-add" at bounding box center [288, 15] width 9 height 9
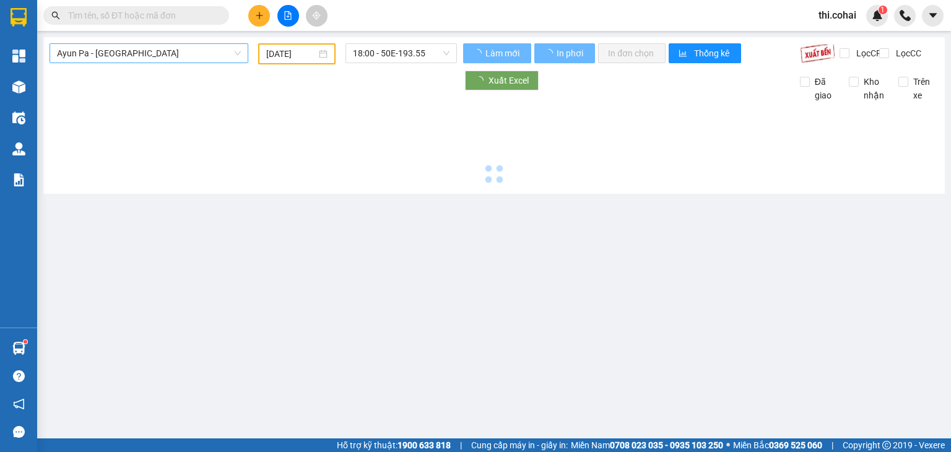
type input "14/09/2025"
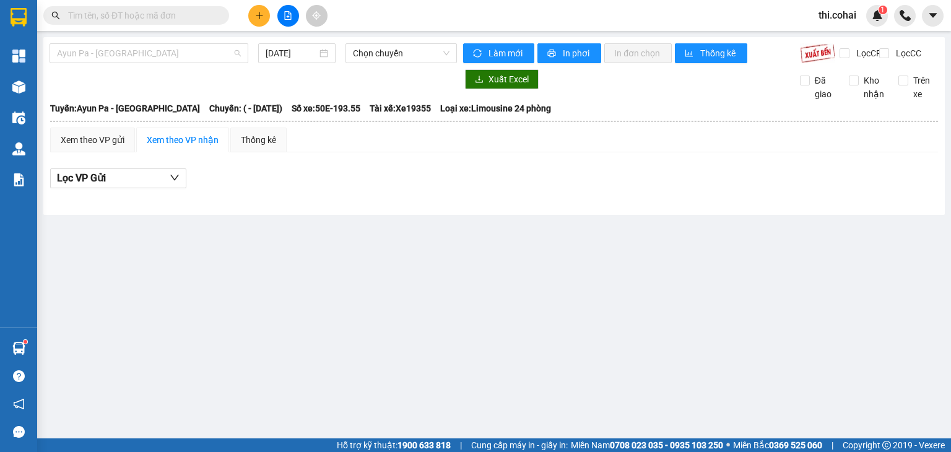
drag, startPoint x: 152, startPoint y: 45, endPoint x: 151, endPoint y: 76, distance: 31.6
click at [152, 45] on span "Ayun Pa - Sài Gòn" at bounding box center [149, 53] width 184 height 19
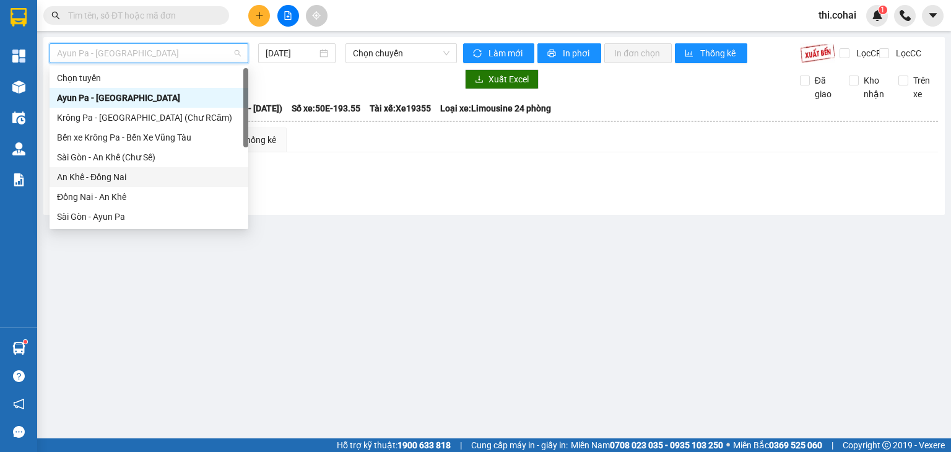
scroll to position [124, 0]
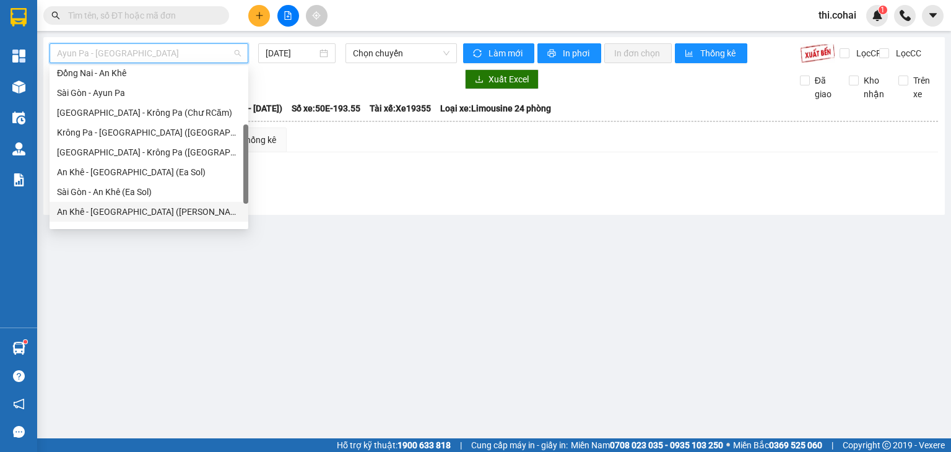
click at [119, 209] on div "An Khê - Sài Gòn (Chư Sê)" at bounding box center [149, 212] width 184 height 14
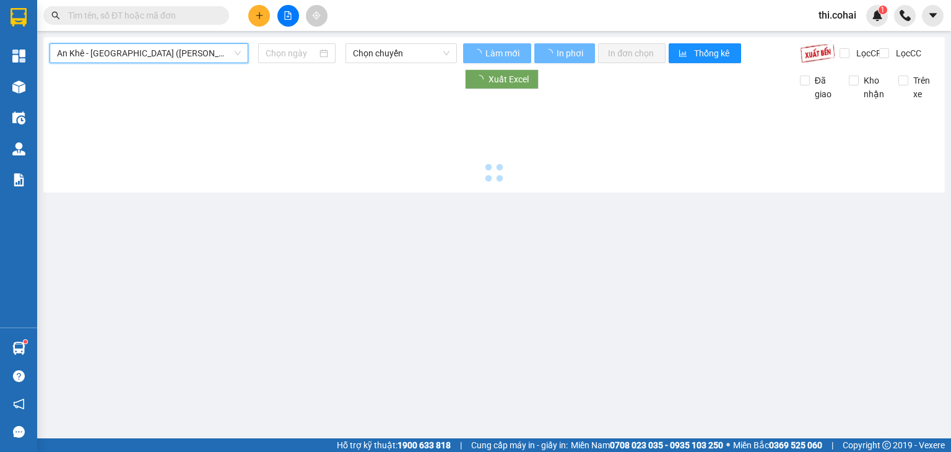
type input "14/09/2025"
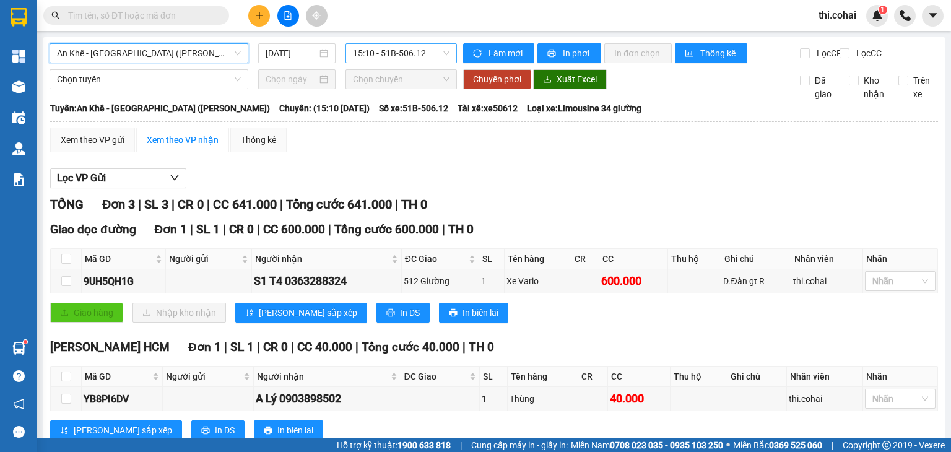
click at [388, 60] on span "15:10 - 51B-506.12" at bounding box center [401, 53] width 97 height 19
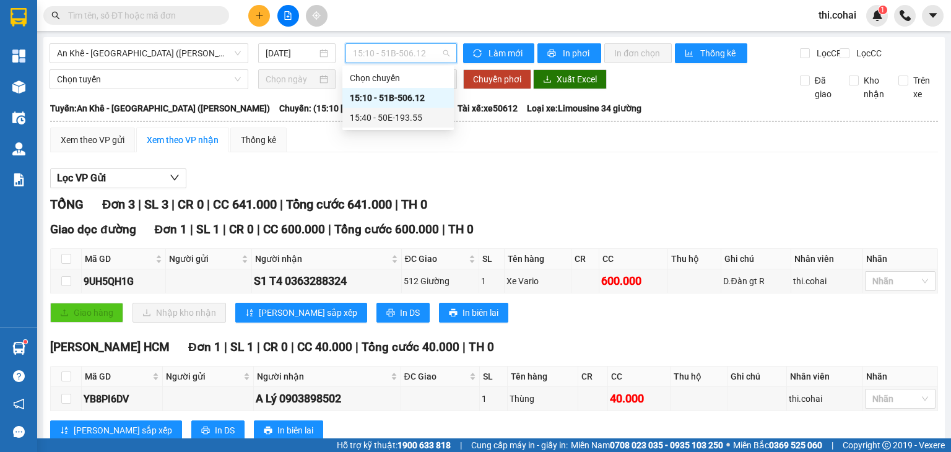
click at [396, 115] on div "15:40 - 50E-193.55" at bounding box center [398, 118] width 97 height 14
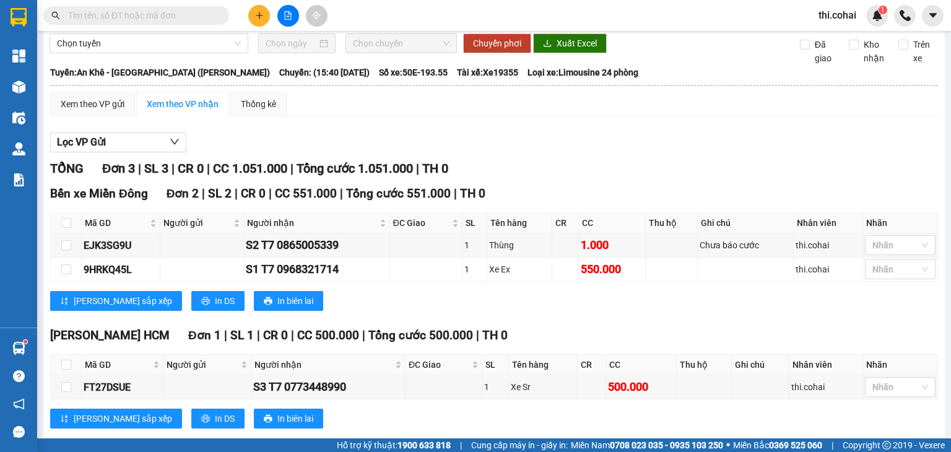
scroll to position [69, 0]
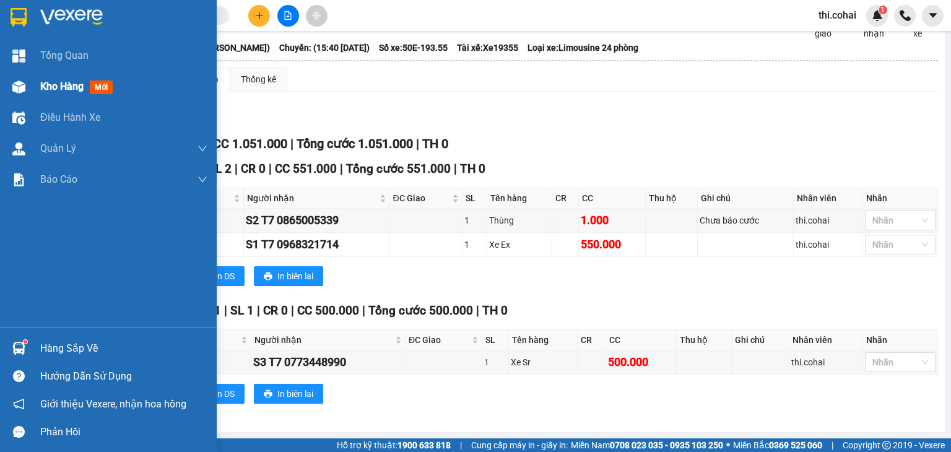
click at [61, 90] on span "Kho hàng" at bounding box center [61, 86] width 43 height 12
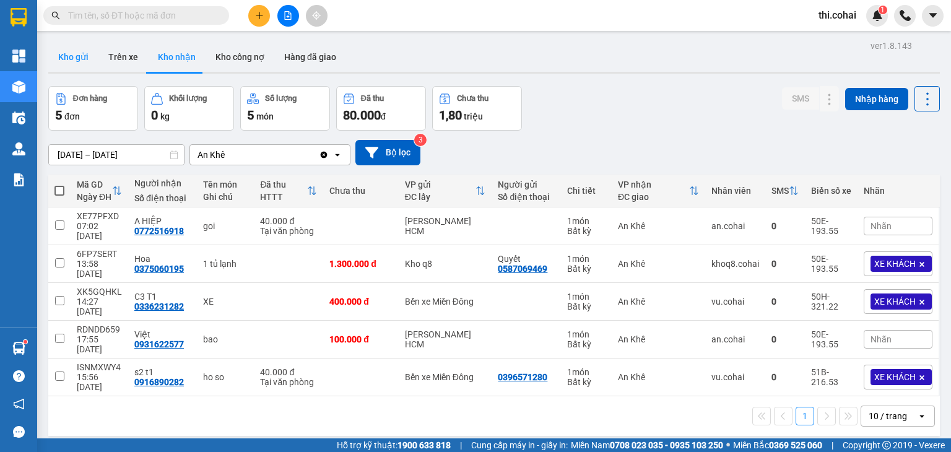
click at [76, 57] on button "Kho gửi" at bounding box center [73, 57] width 50 height 30
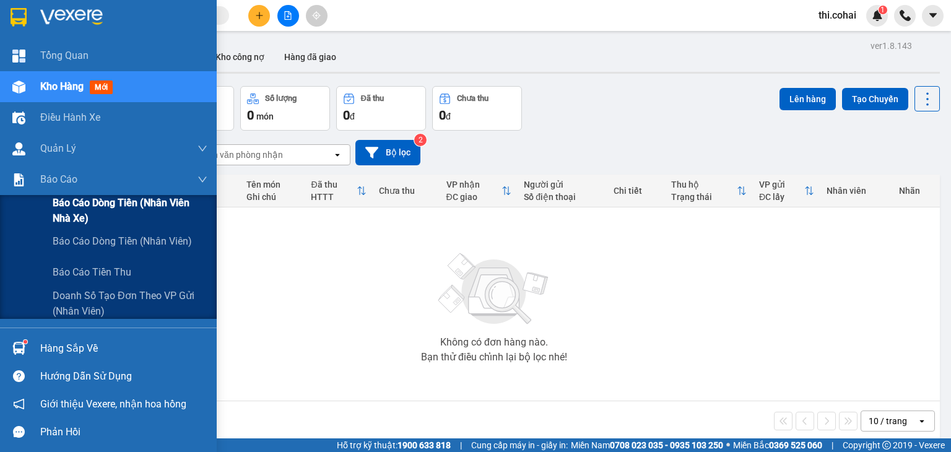
click at [72, 203] on span "Báo cáo dòng tiền (Nhân viên Nhà xe)" at bounding box center [130, 210] width 155 height 31
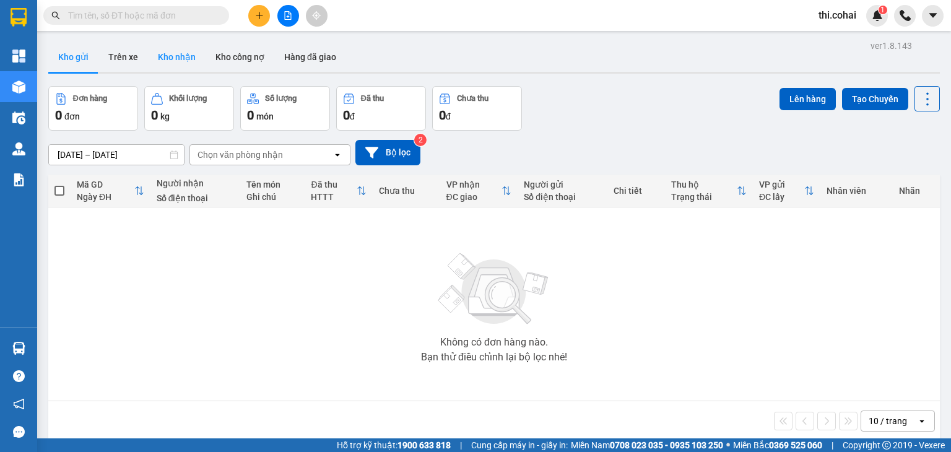
click at [179, 63] on button "Kho nhận" at bounding box center [177, 57] width 58 height 30
